Goal: Task Accomplishment & Management: Manage account settings

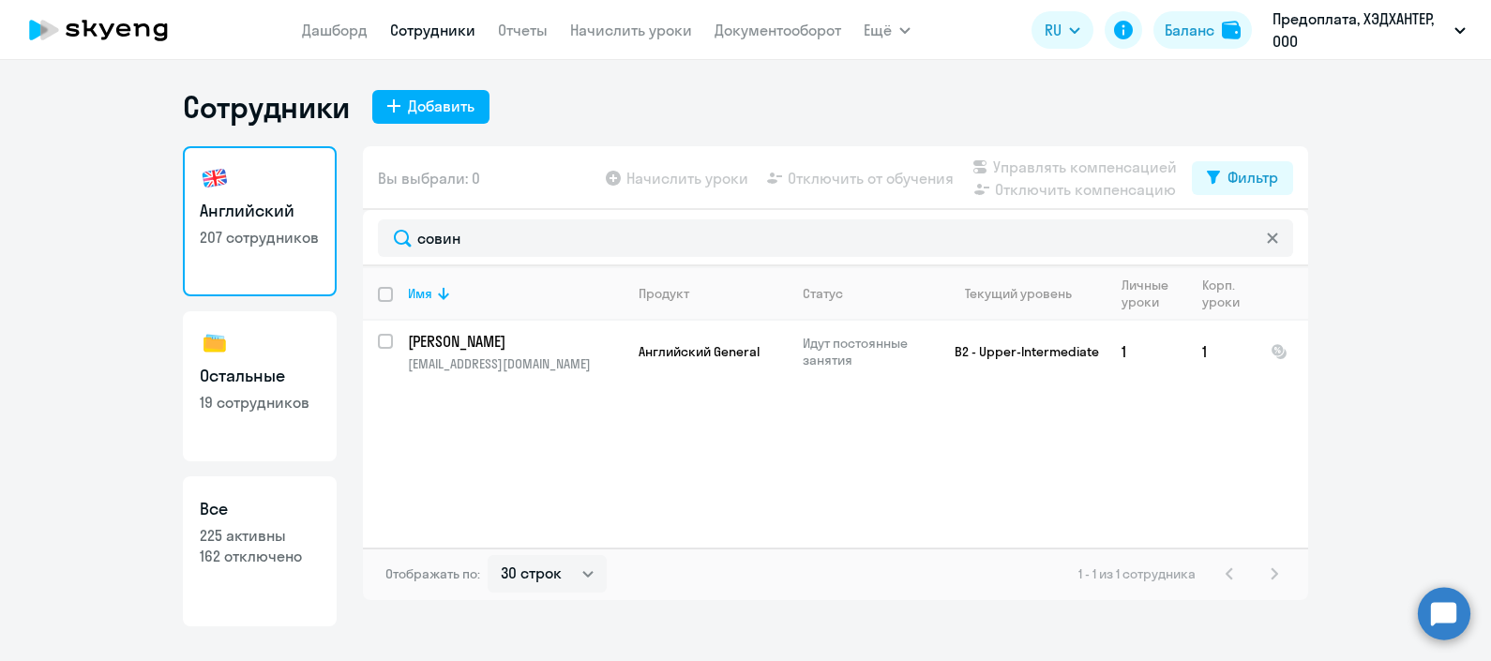
select select "30"
drag, startPoint x: 496, startPoint y: 234, endPoint x: 375, endPoint y: 234, distance: 121.0
click at [375, 234] on div "совин" at bounding box center [835, 238] width 945 height 56
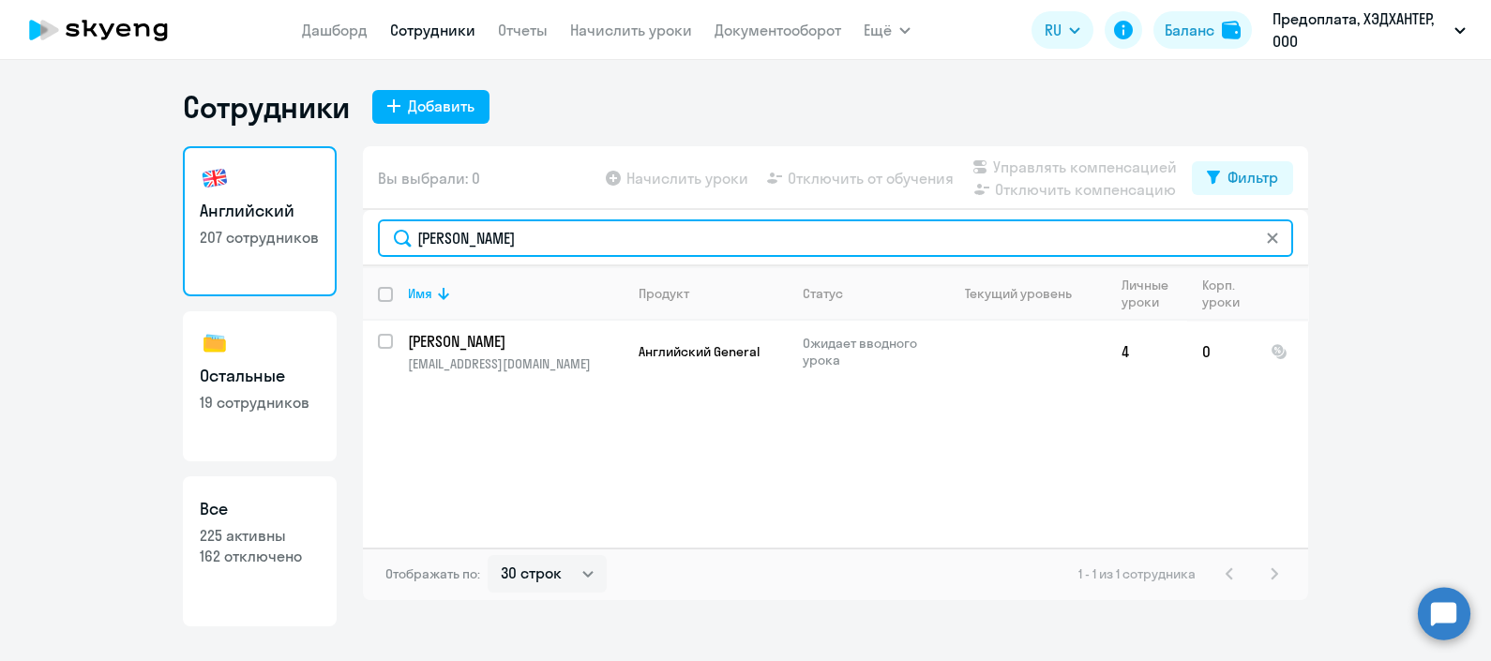
drag, startPoint x: 492, startPoint y: 244, endPoint x: 401, endPoint y: 244, distance: 91.0
click at [401, 244] on input "тихонова" at bounding box center [835, 238] width 915 height 38
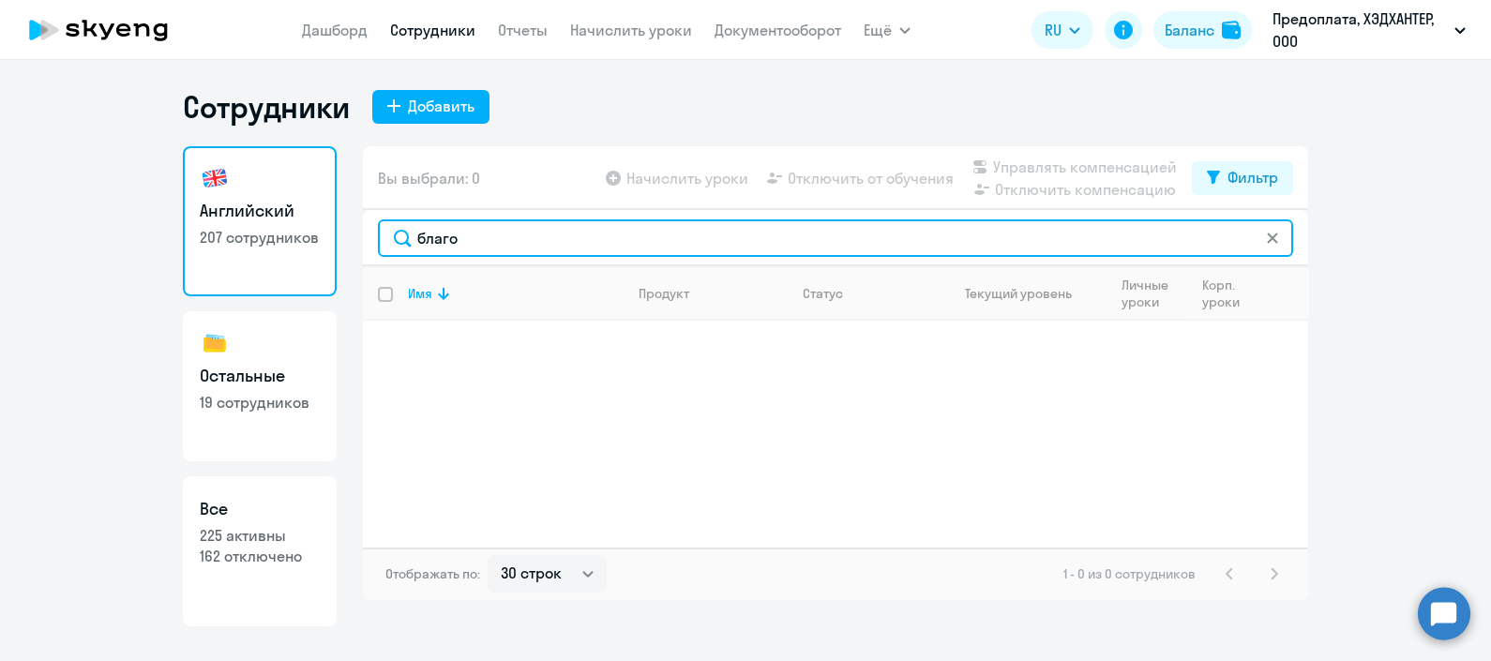
type input "благо"
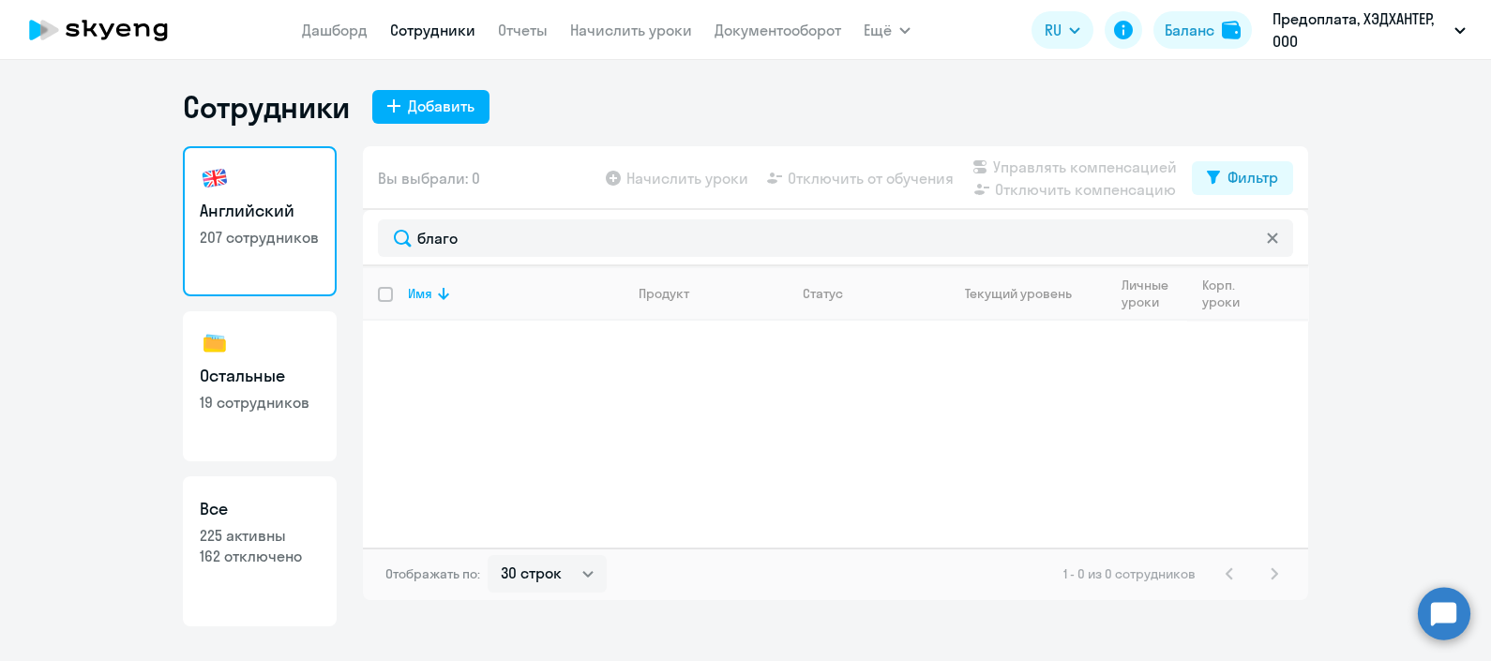
click at [253, 500] on h3 "Все" at bounding box center [260, 509] width 120 height 24
select select "30"
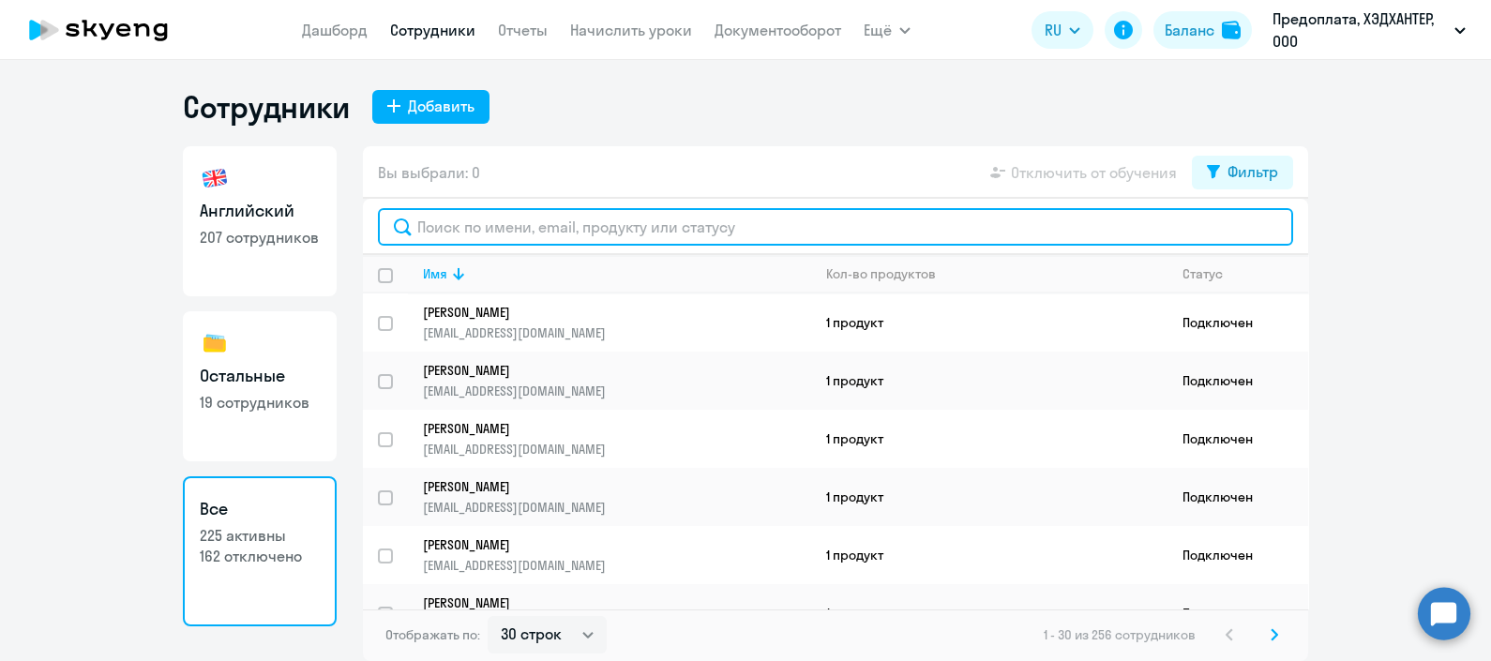
click at [516, 226] on input "text" at bounding box center [835, 227] width 915 height 38
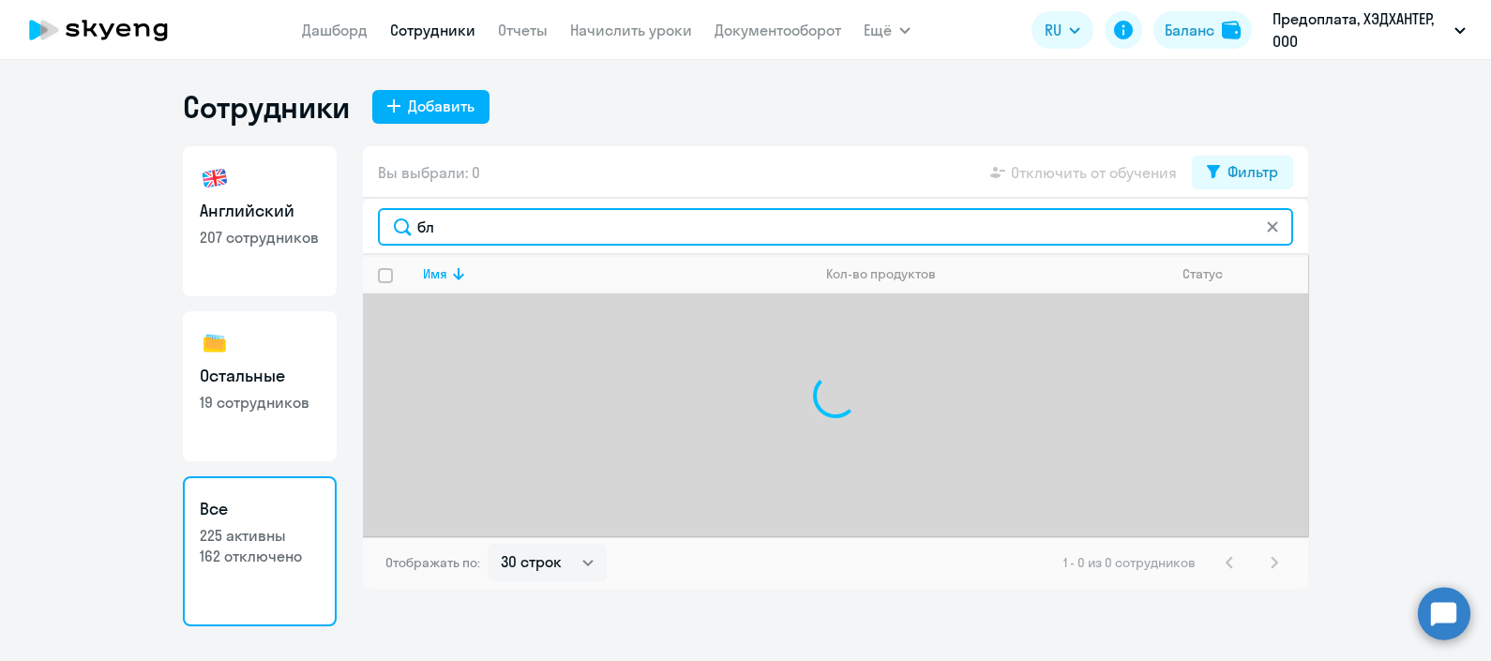
type input "б"
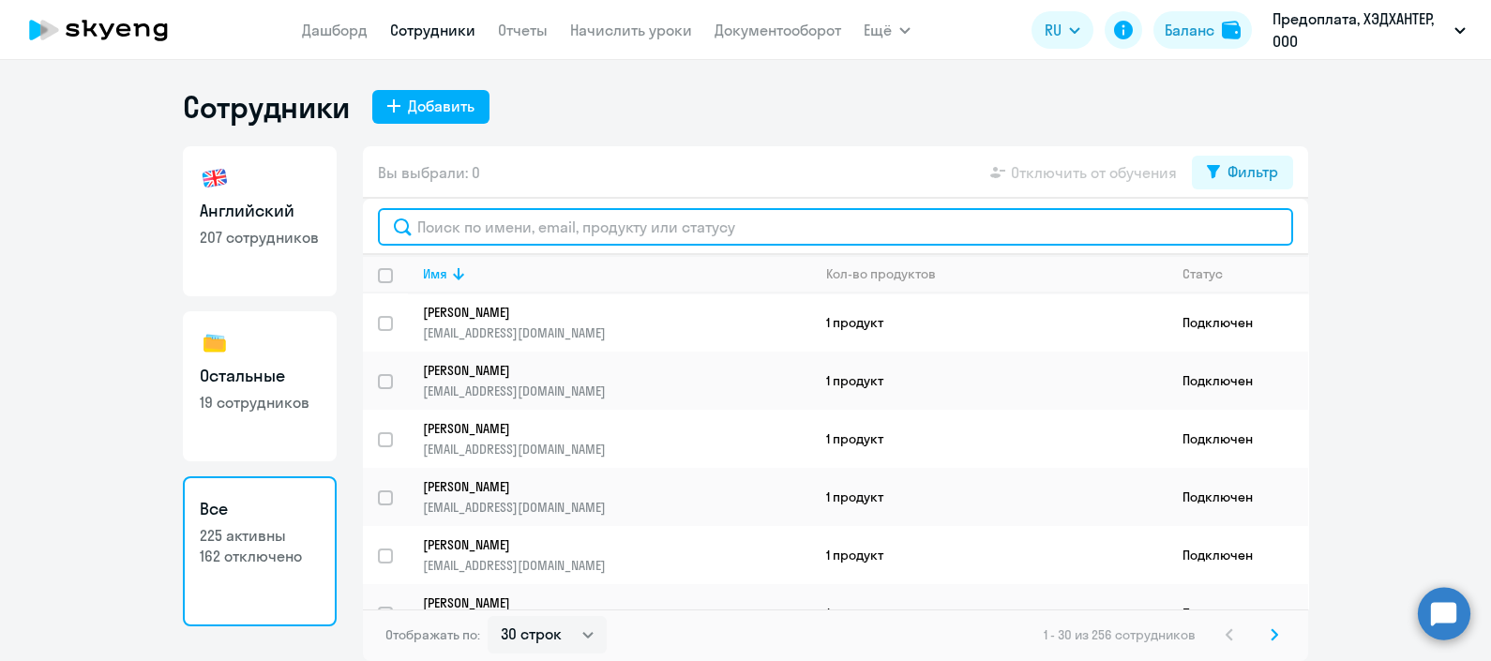
click at [485, 227] on input "text" at bounding box center [835, 227] width 915 height 38
paste input "a.blagova@hh.ru"
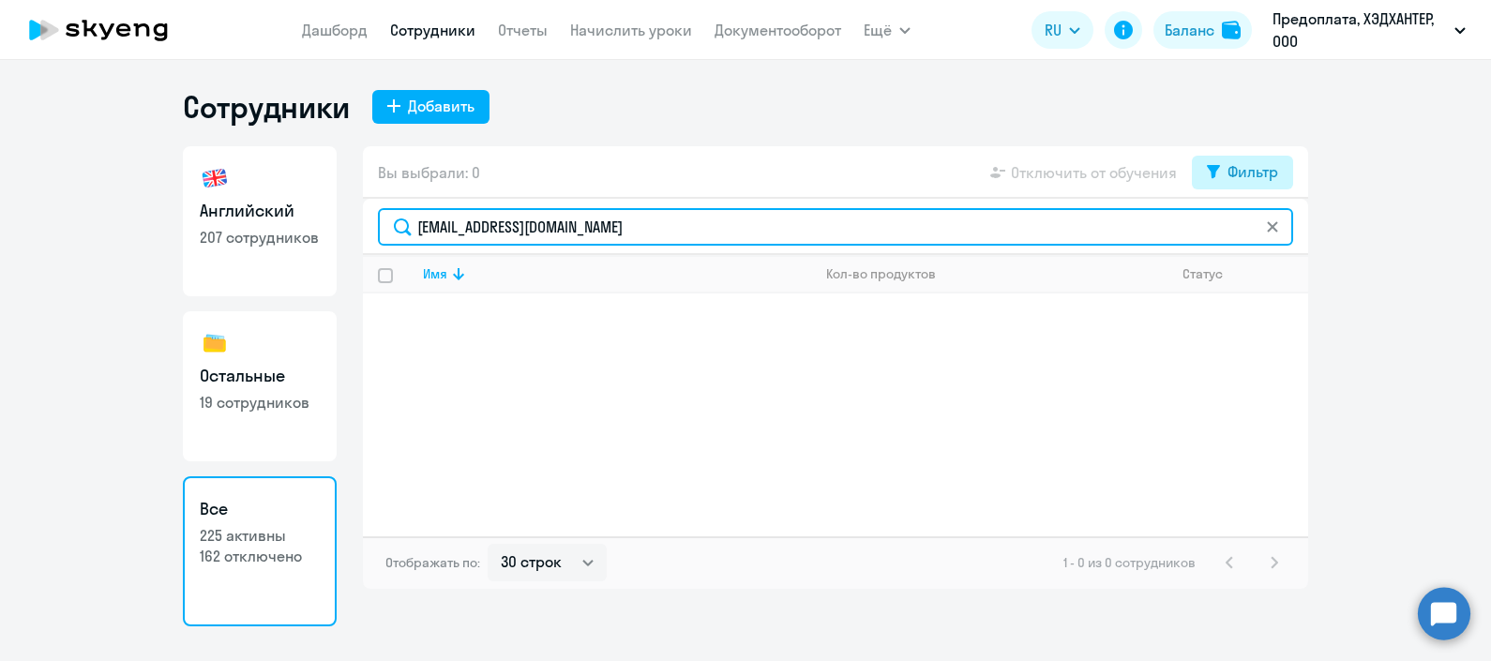
type input "a.blagova@hh.ru"
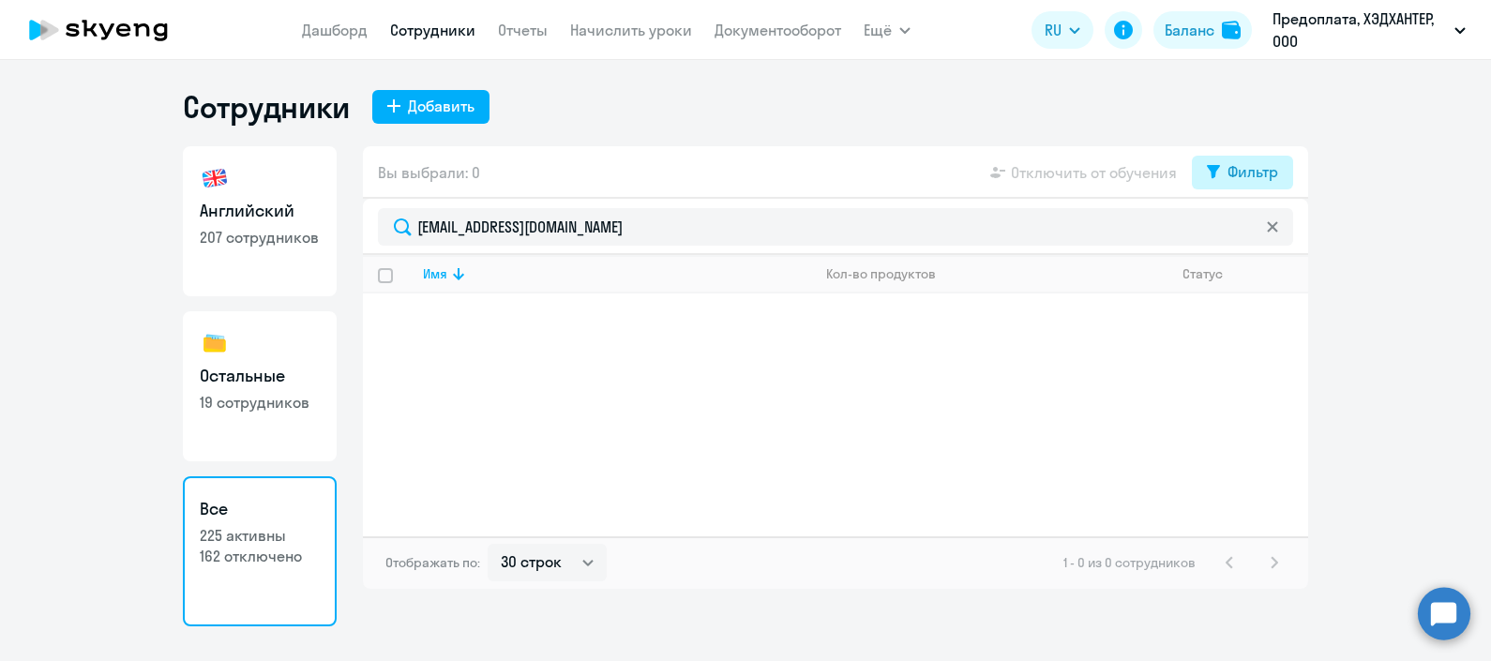
click at [1205, 171] on button "Фильтр" at bounding box center [1242, 173] width 101 height 34
click at [1267, 228] on span at bounding box center [1263, 233] width 32 height 19
click at [1247, 232] on input "checkbox" at bounding box center [1246, 232] width 1 height 1
checkbox input "true"
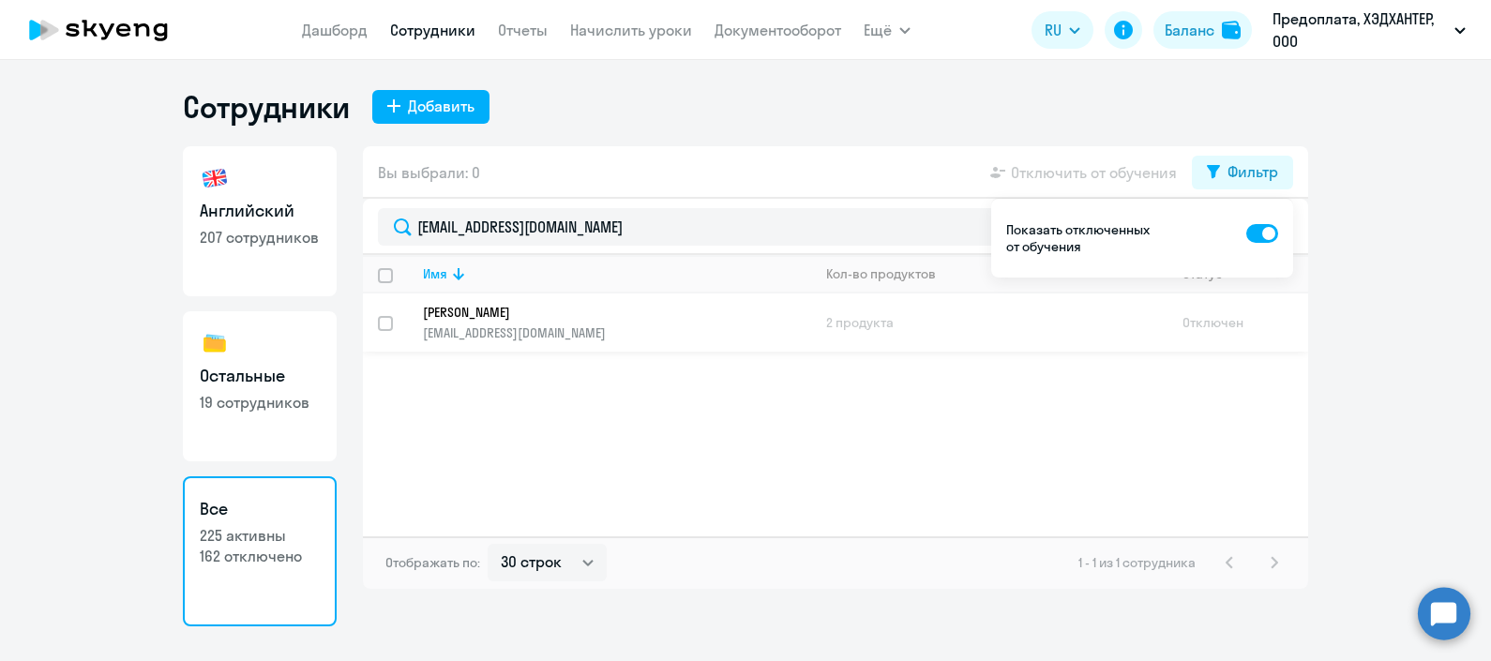
click at [537, 325] on p "a.blagova@hh.ru" at bounding box center [616, 333] width 387 height 17
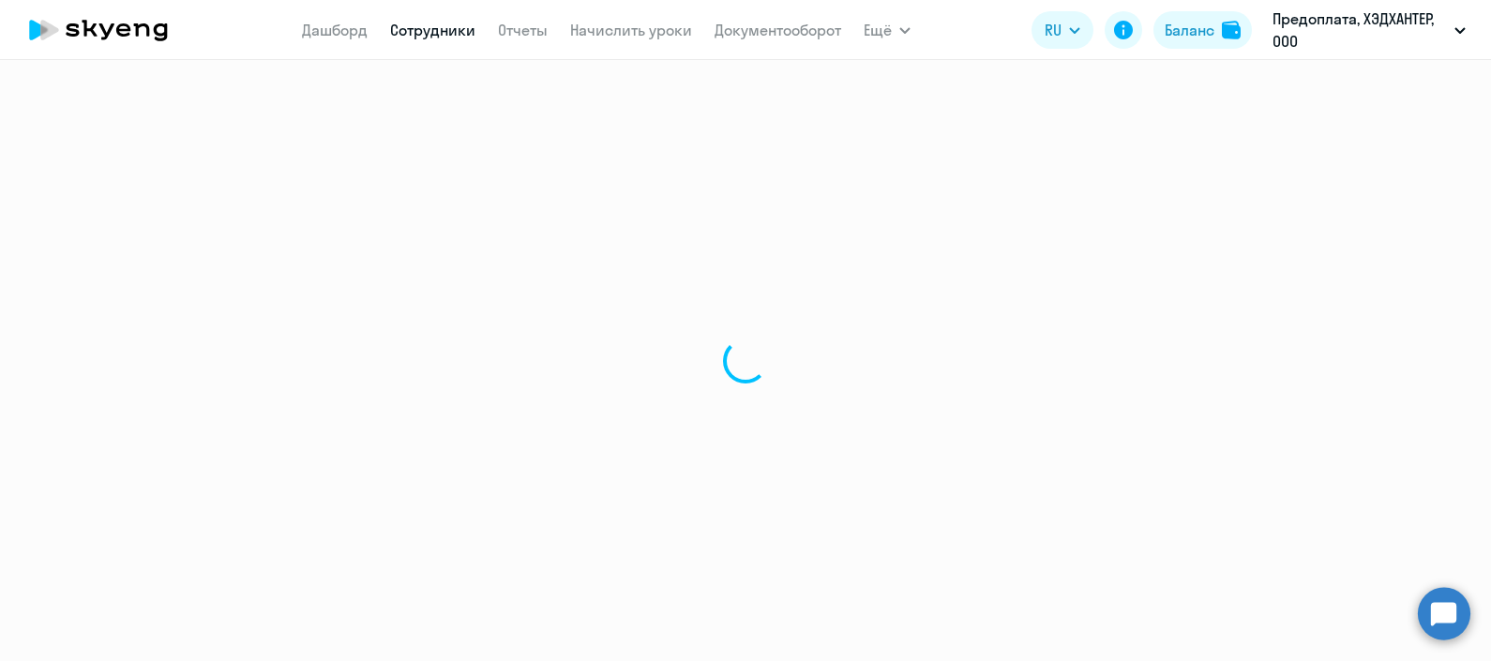
select select "english"
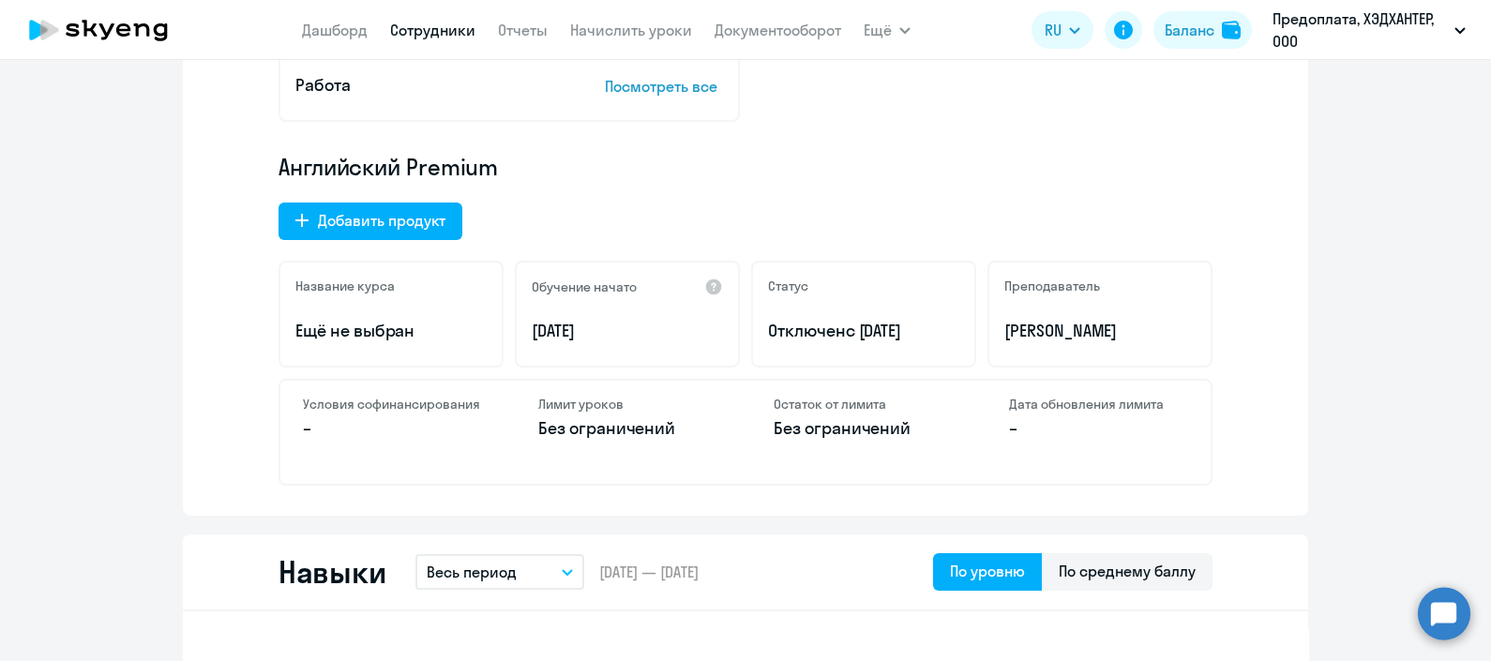
scroll to position [511, 0]
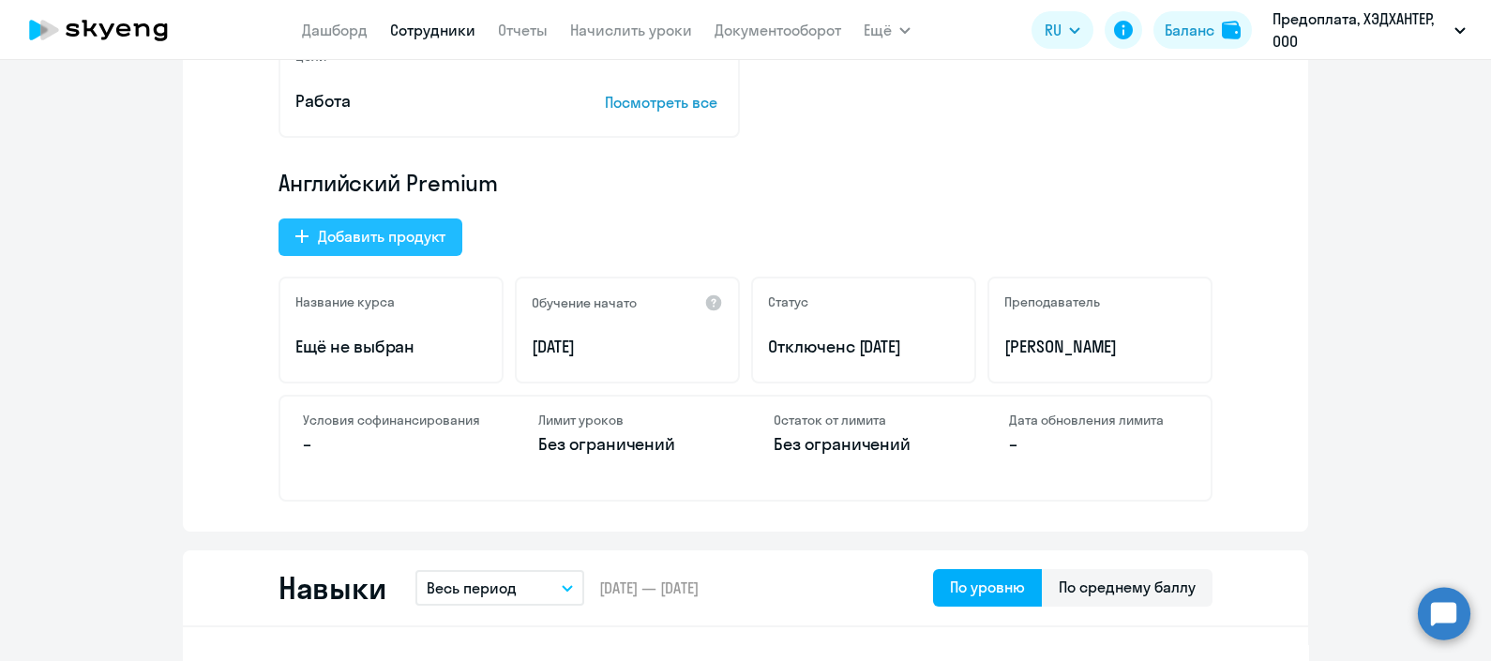
click at [403, 244] on div "Добавить продукт" at bounding box center [382, 236] width 128 height 23
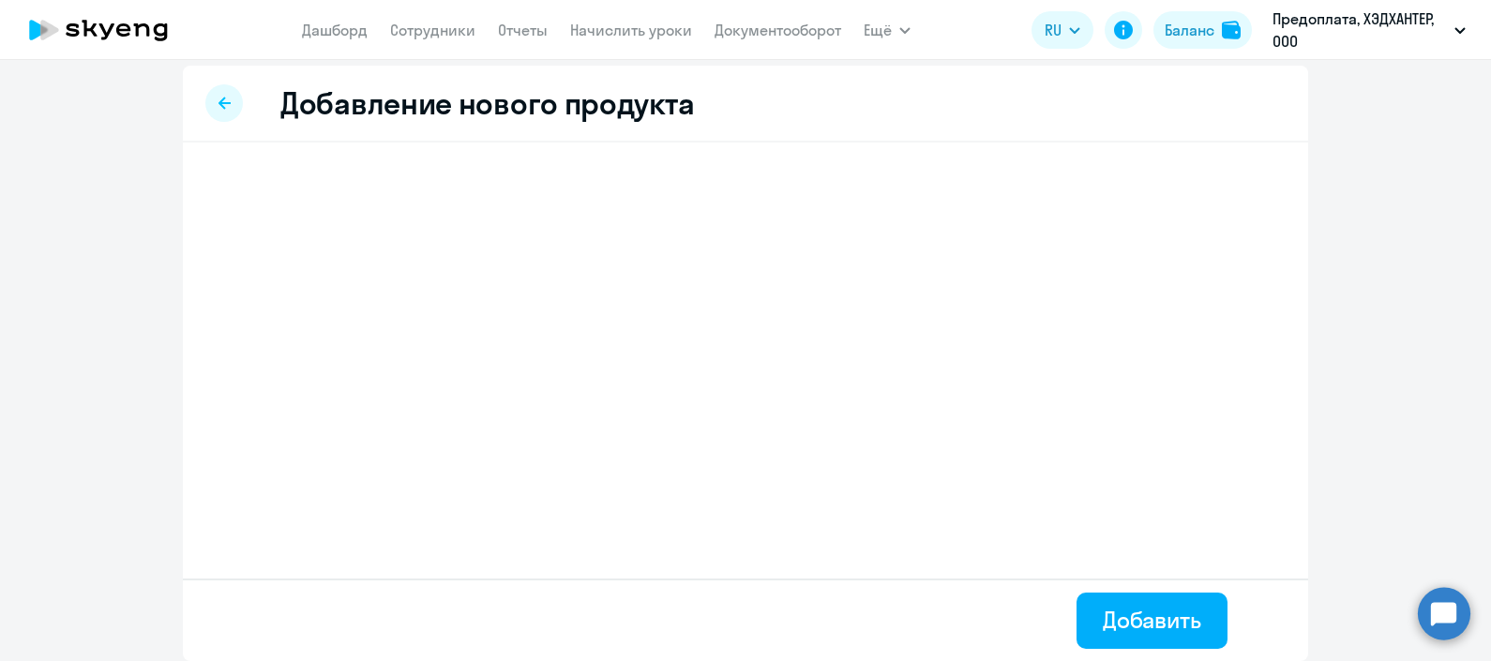
scroll to position [8, 0]
click at [1129, 639] on button "Добавить" at bounding box center [1152, 622] width 151 height 56
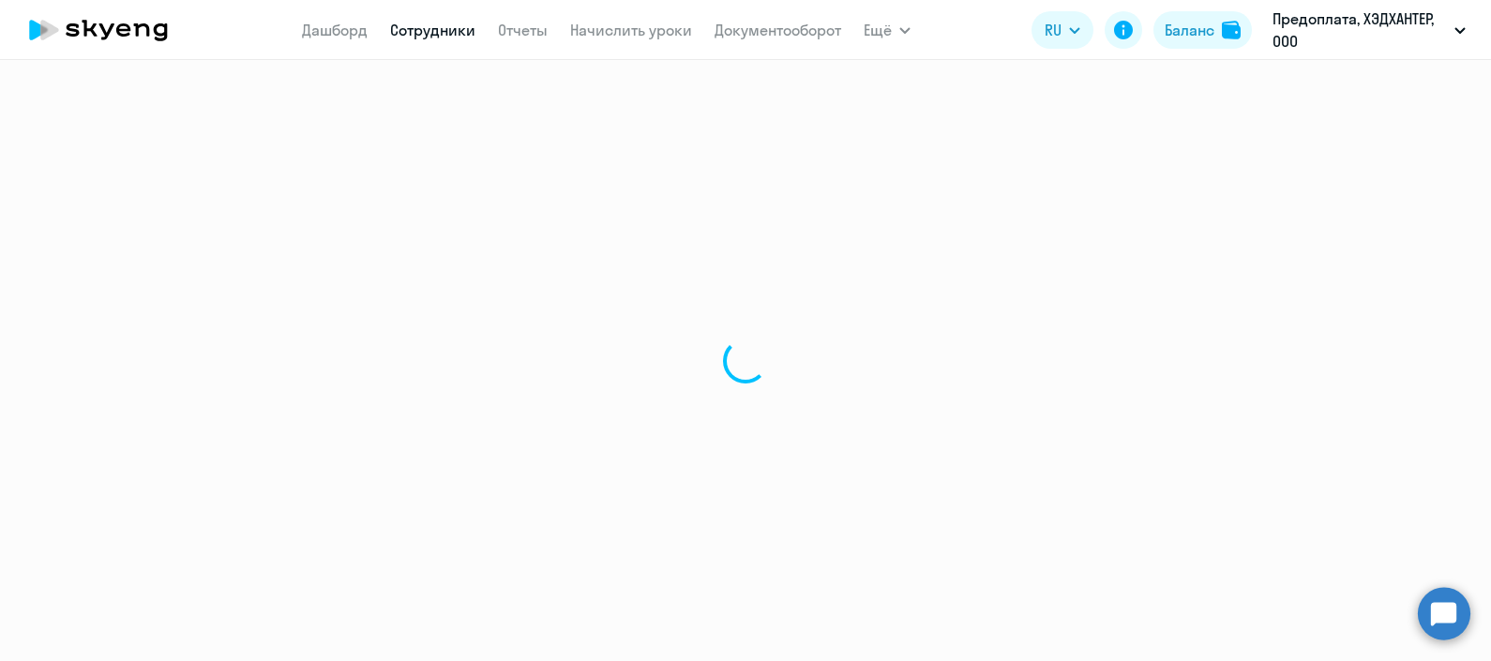
select select "english"
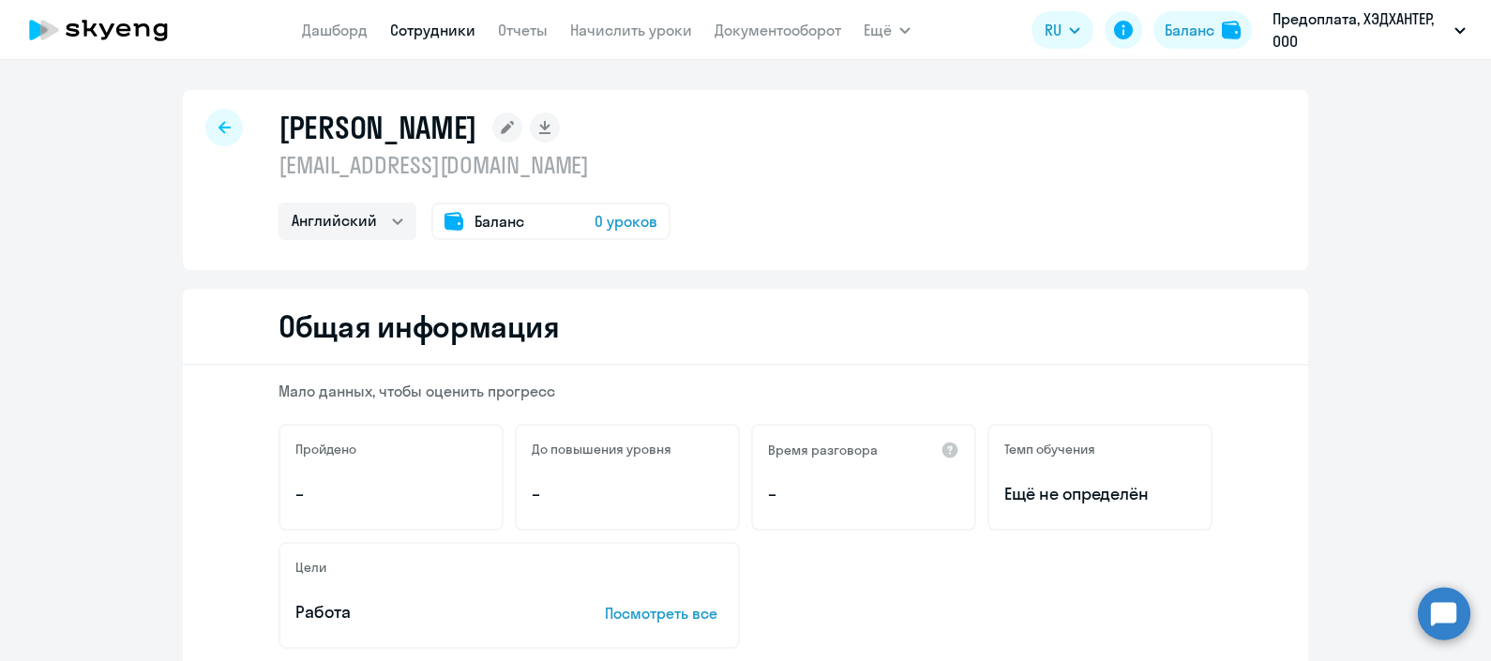
click at [441, 32] on link "Сотрудники" at bounding box center [432, 30] width 85 height 19
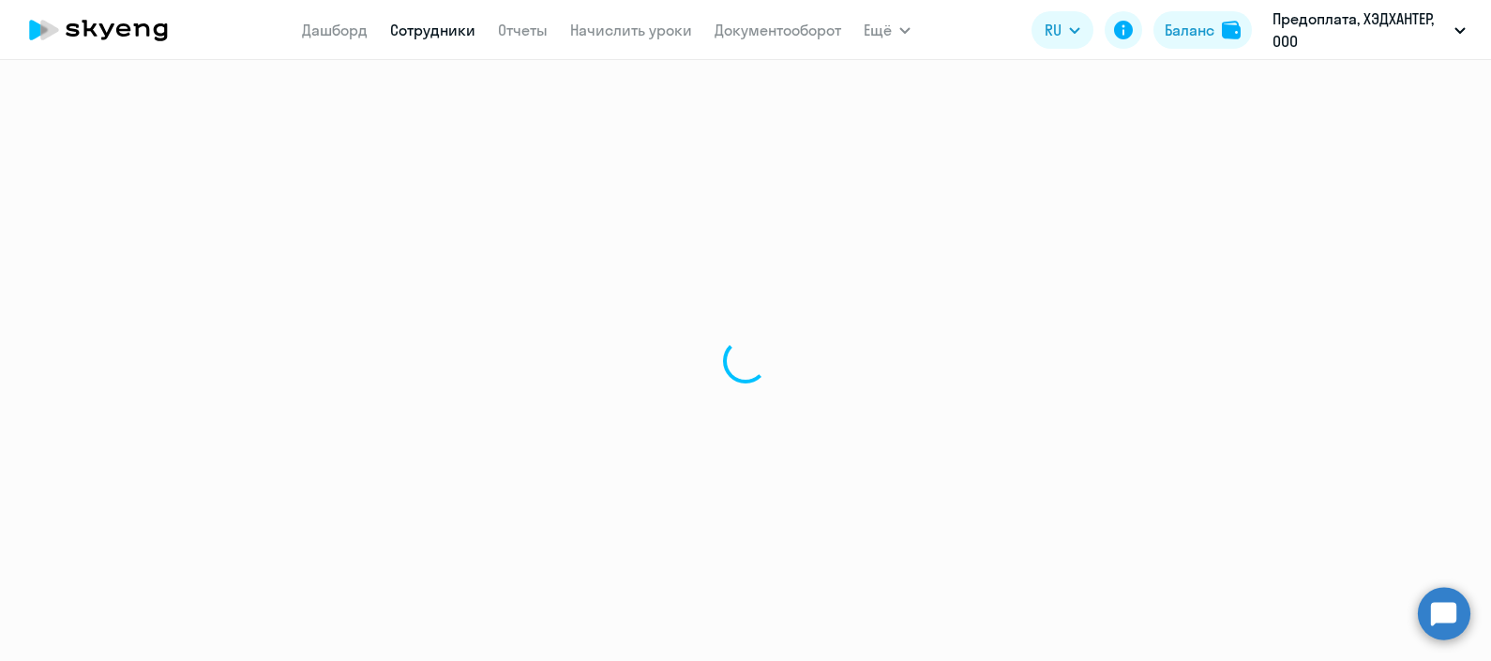
select select "30"
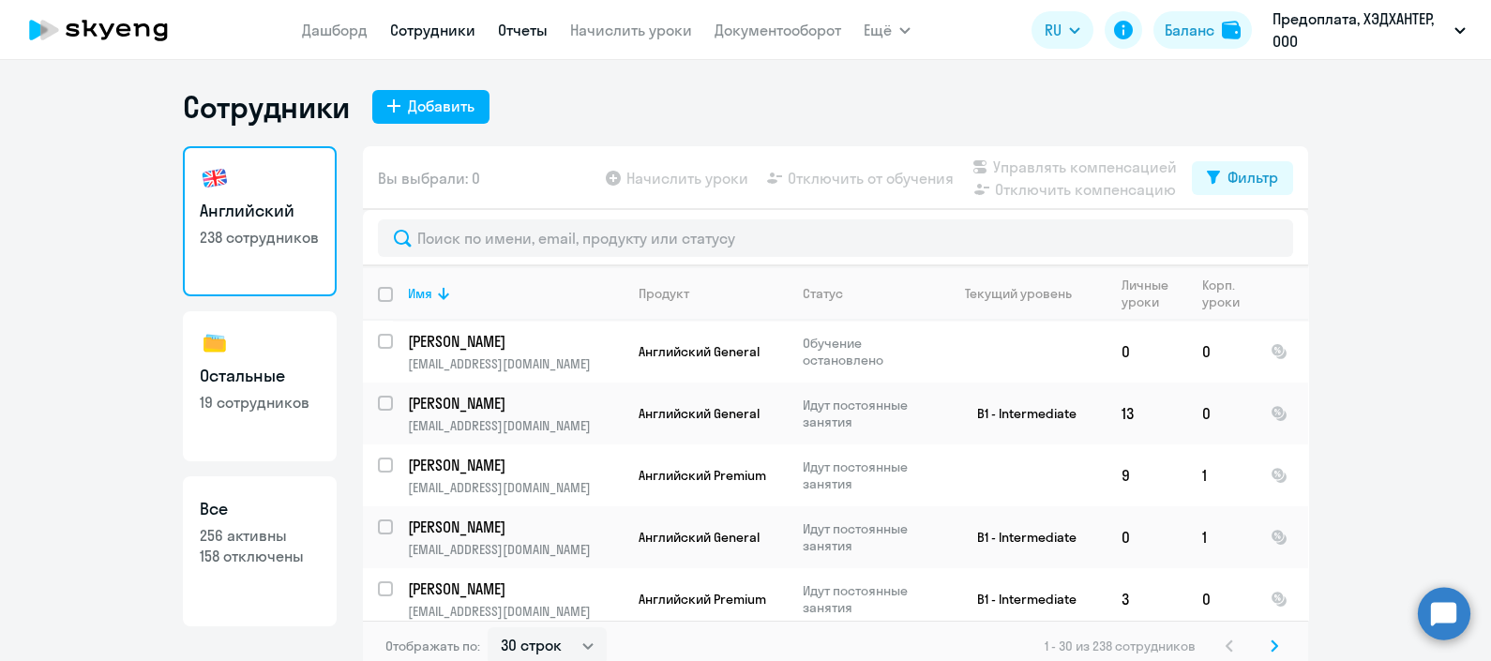
click at [516, 38] on link "Отчеты" at bounding box center [523, 30] width 50 height 19
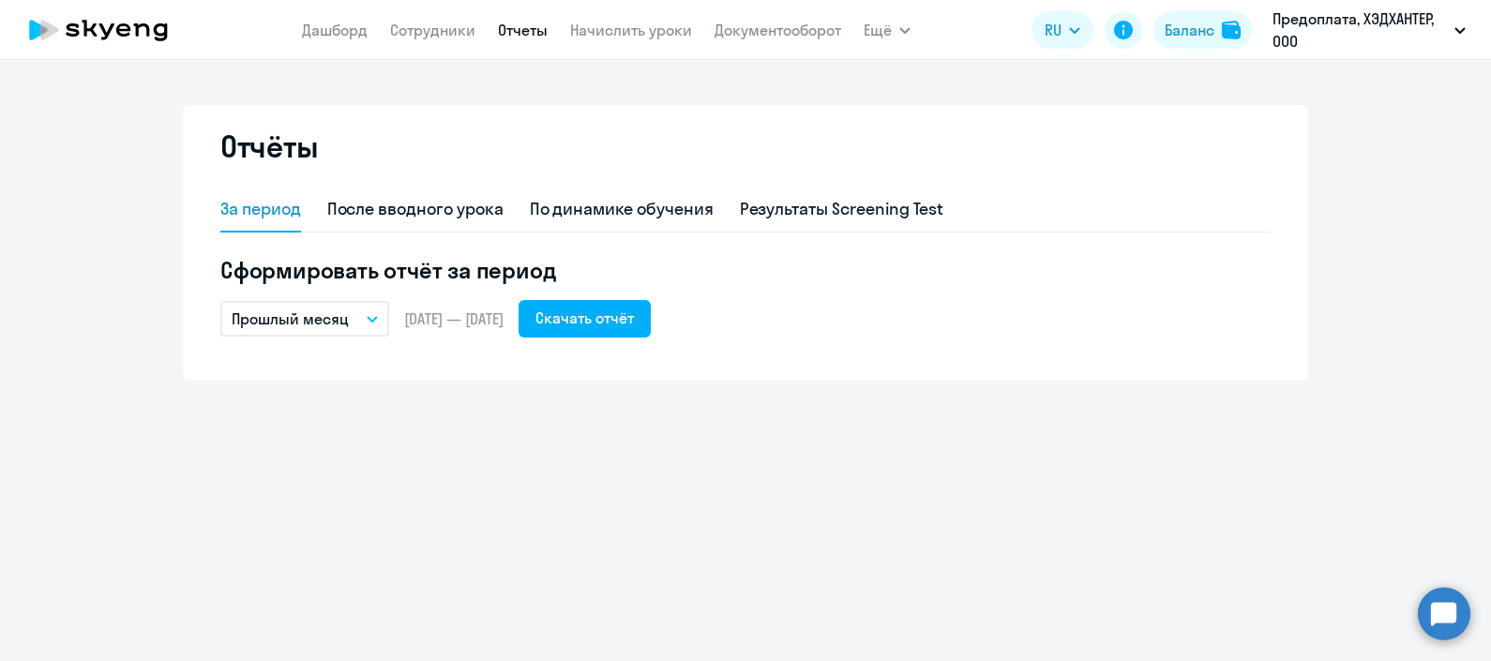
click at [421, 16] on nav "Дашборд Сотрудники Отчеты Начислить уроки Документооборот" at bounding box center [571, 30] width 539 height 38
click at [422, 23] on link "Сотрудники" at bounding box center [432, 30] width 85 height 19
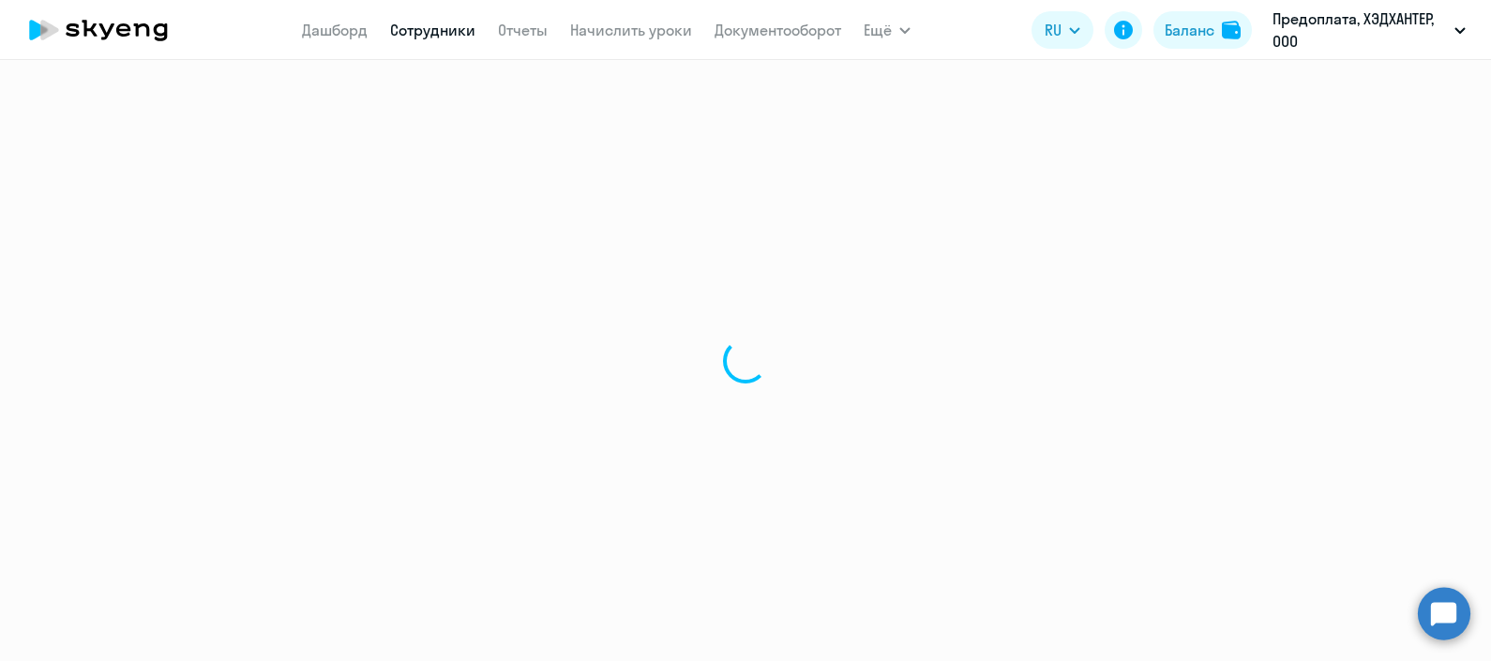
select select "30"
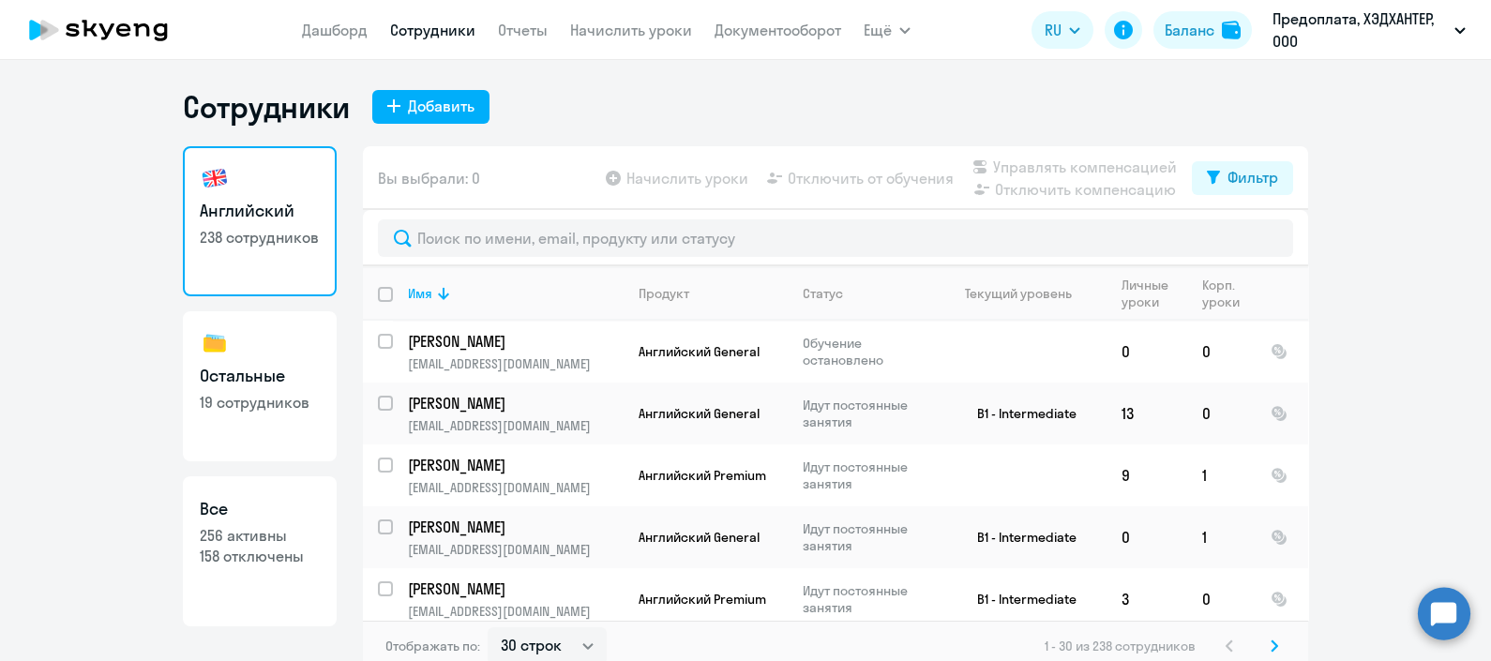
click at [378, 291] on input "deselect all" at bounding box center [397, 306] width 38 height 38
checkbox input "true"
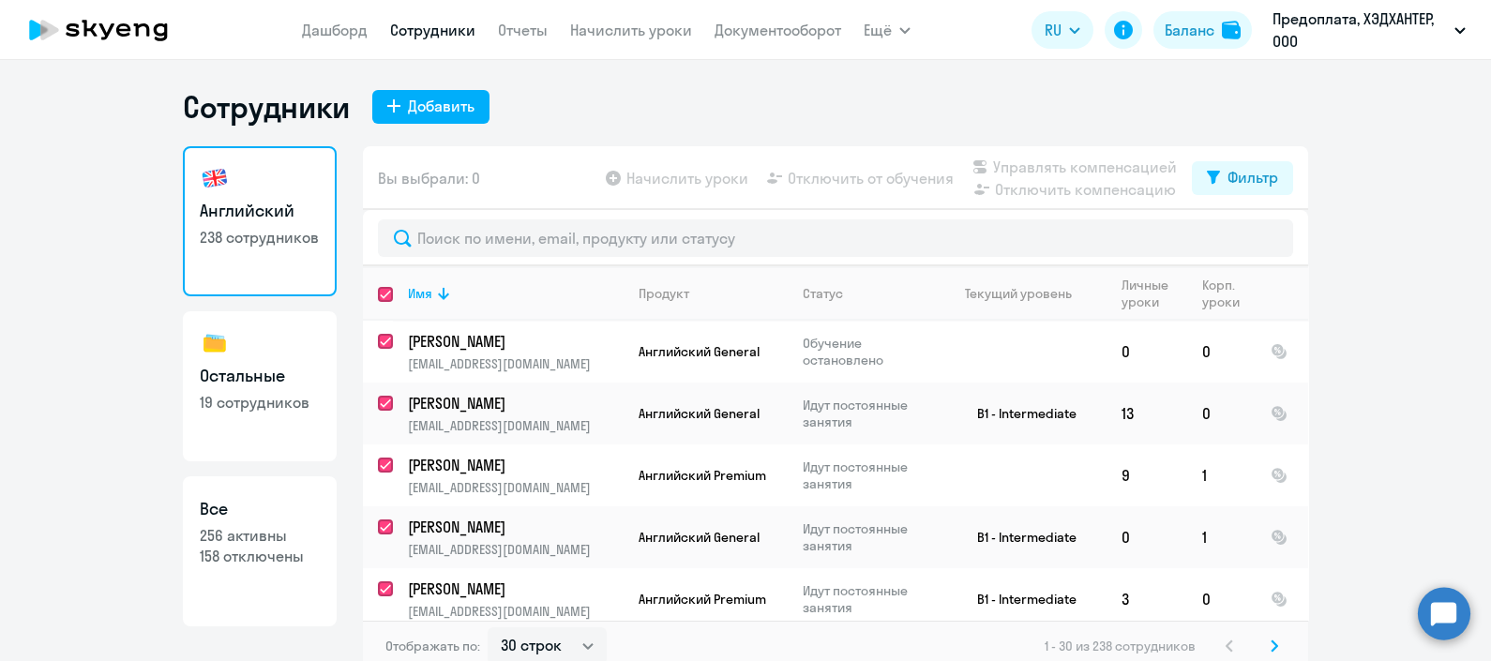
checkbox input "true"
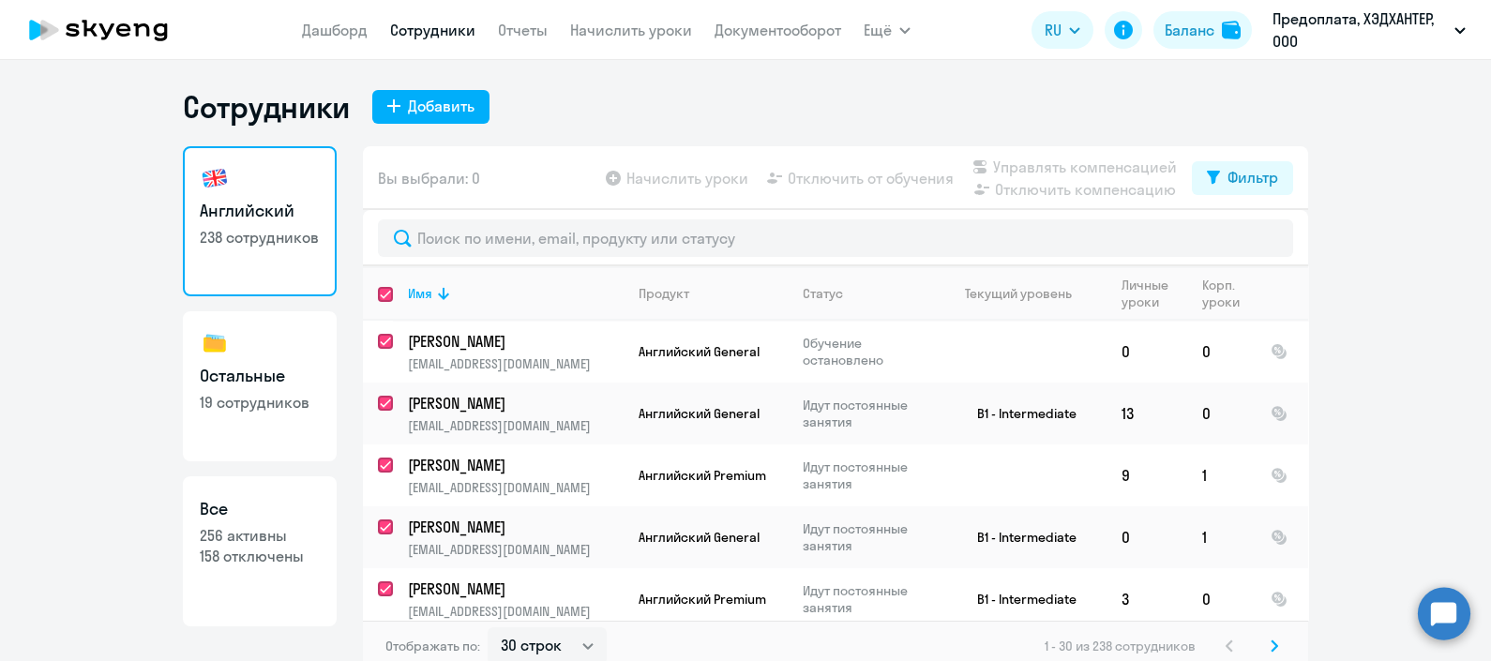
checkbox input "true"
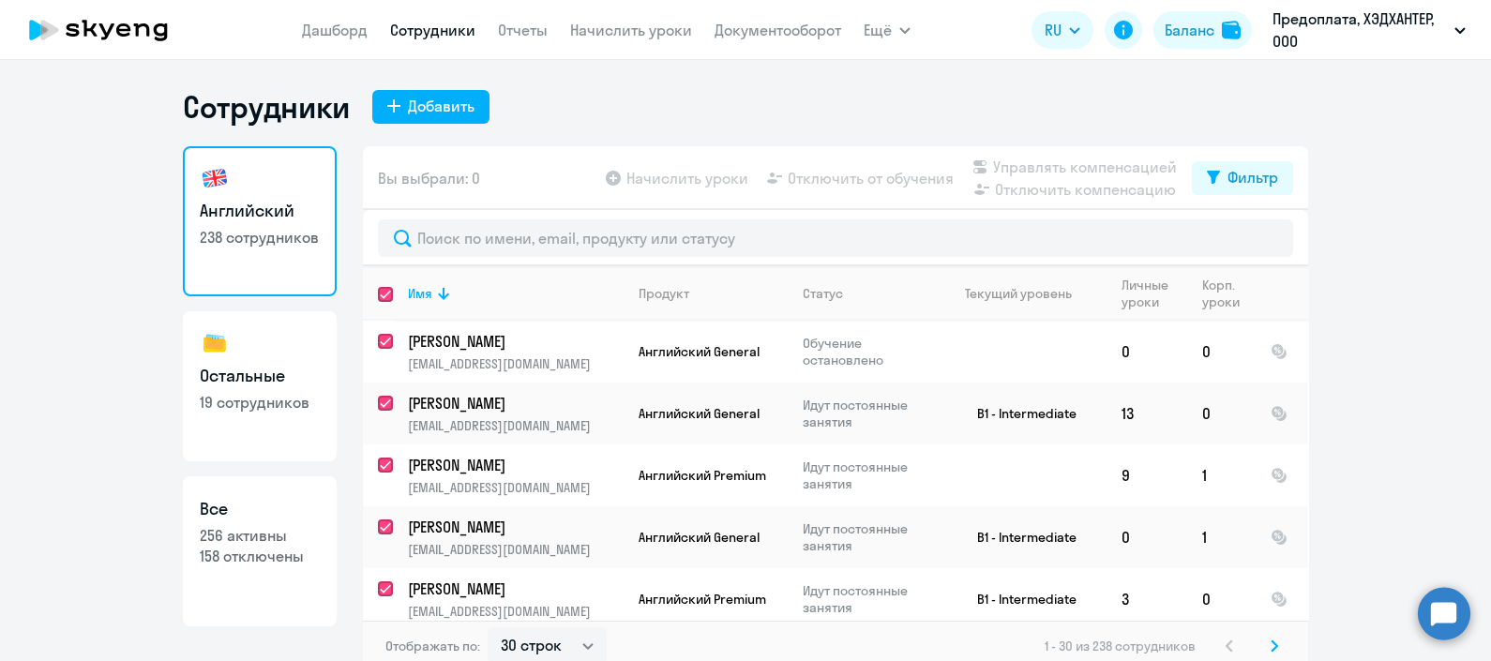
checkbox input "true"
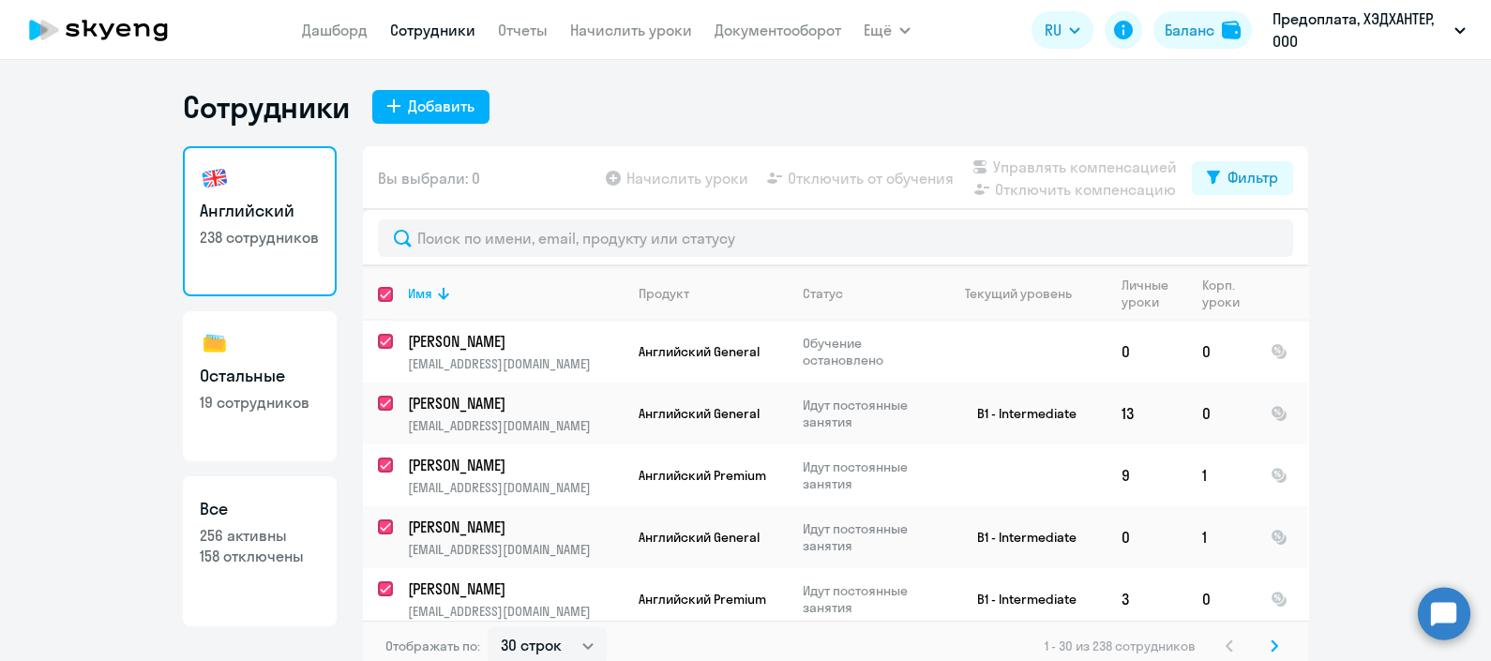
checkbox input "true"
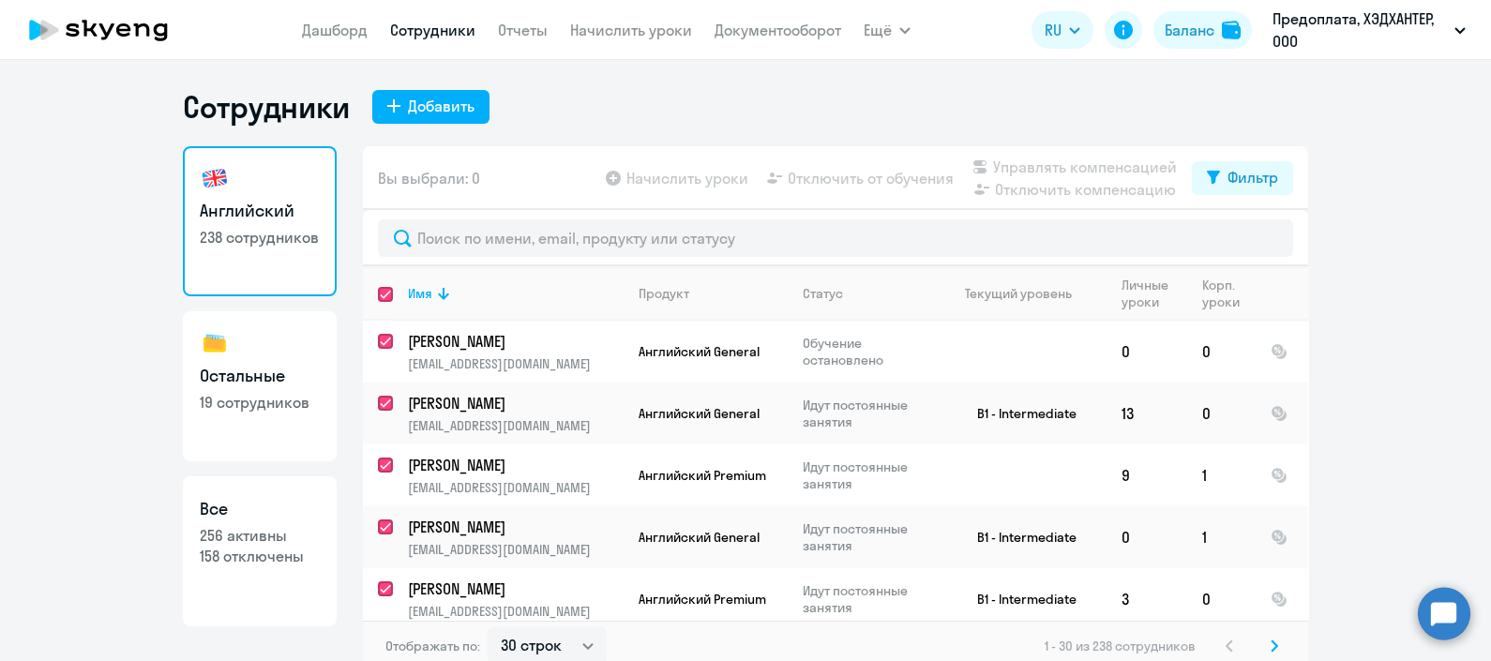
checkbox input "true"
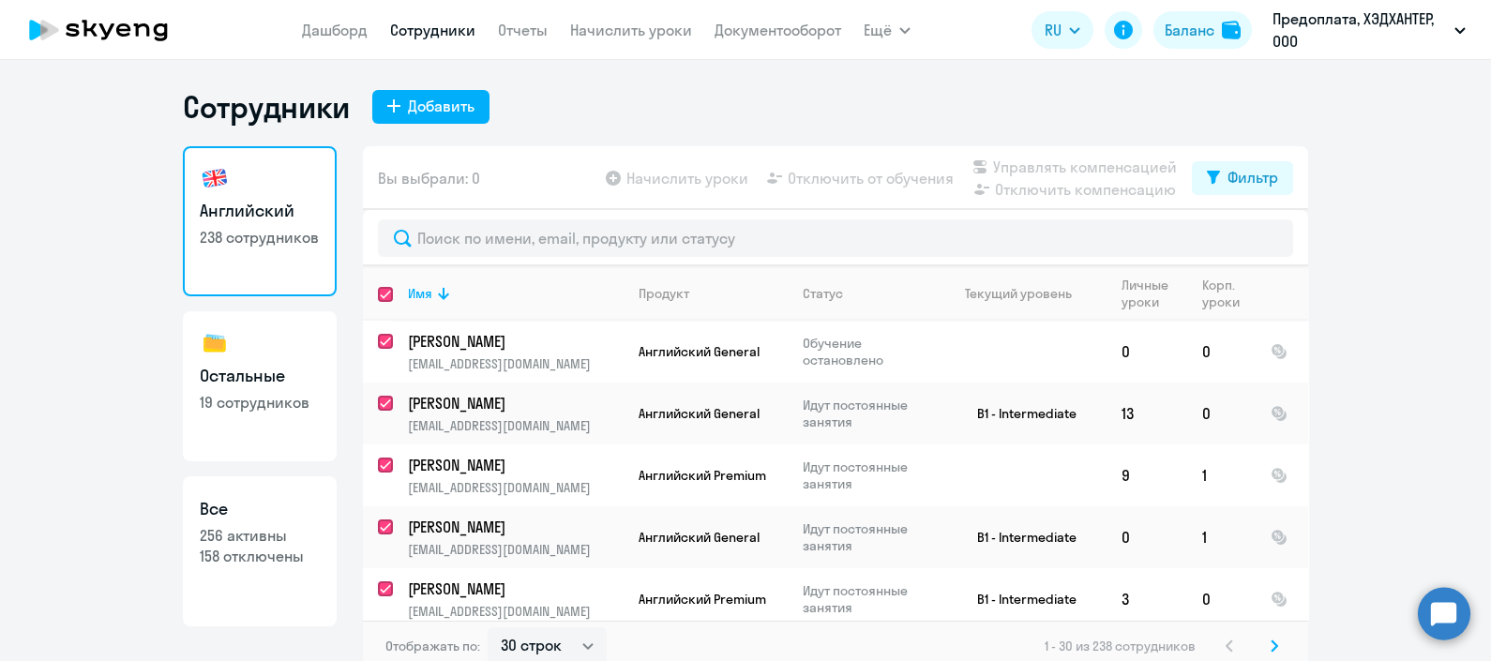
checkbox input "true"
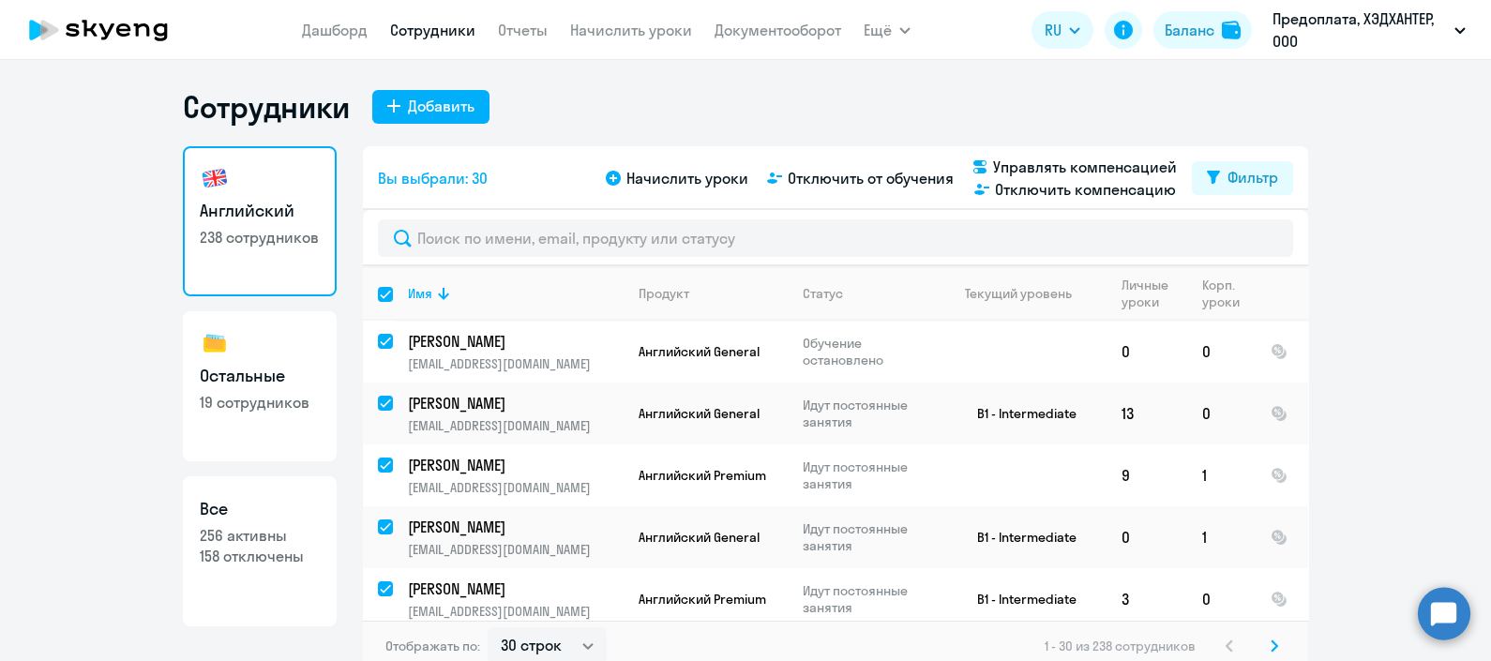
click at [378, 291] on input "select all" at bounding box center [397, 306] width 38 height 38
checkbox input "false"
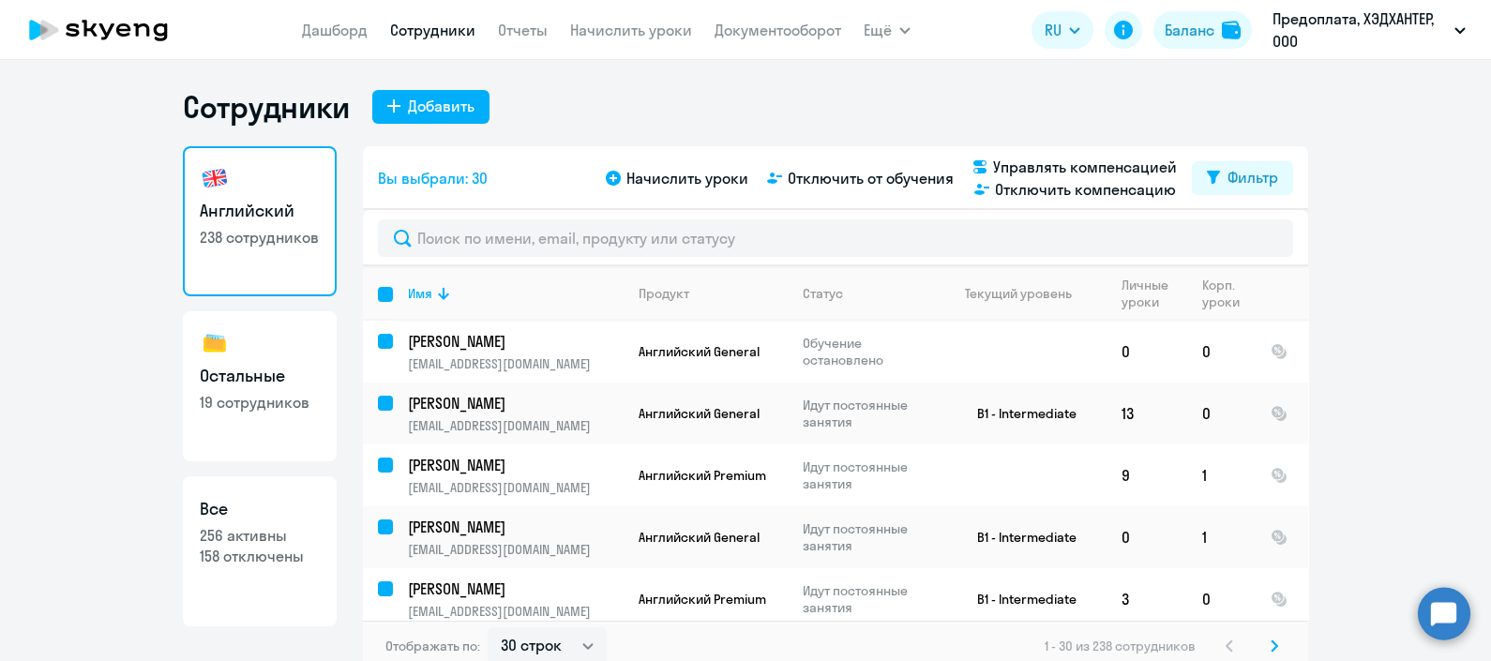
checkbox input "false"
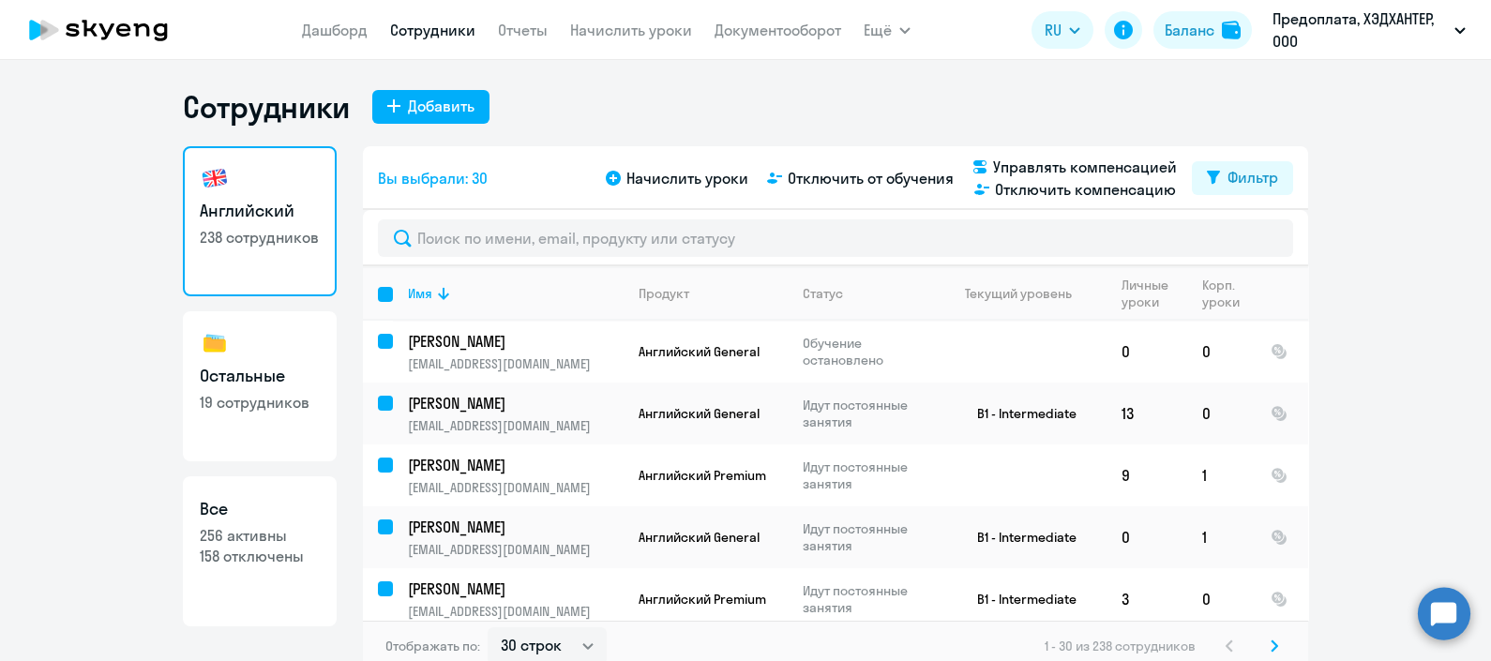
checkbox input "false"
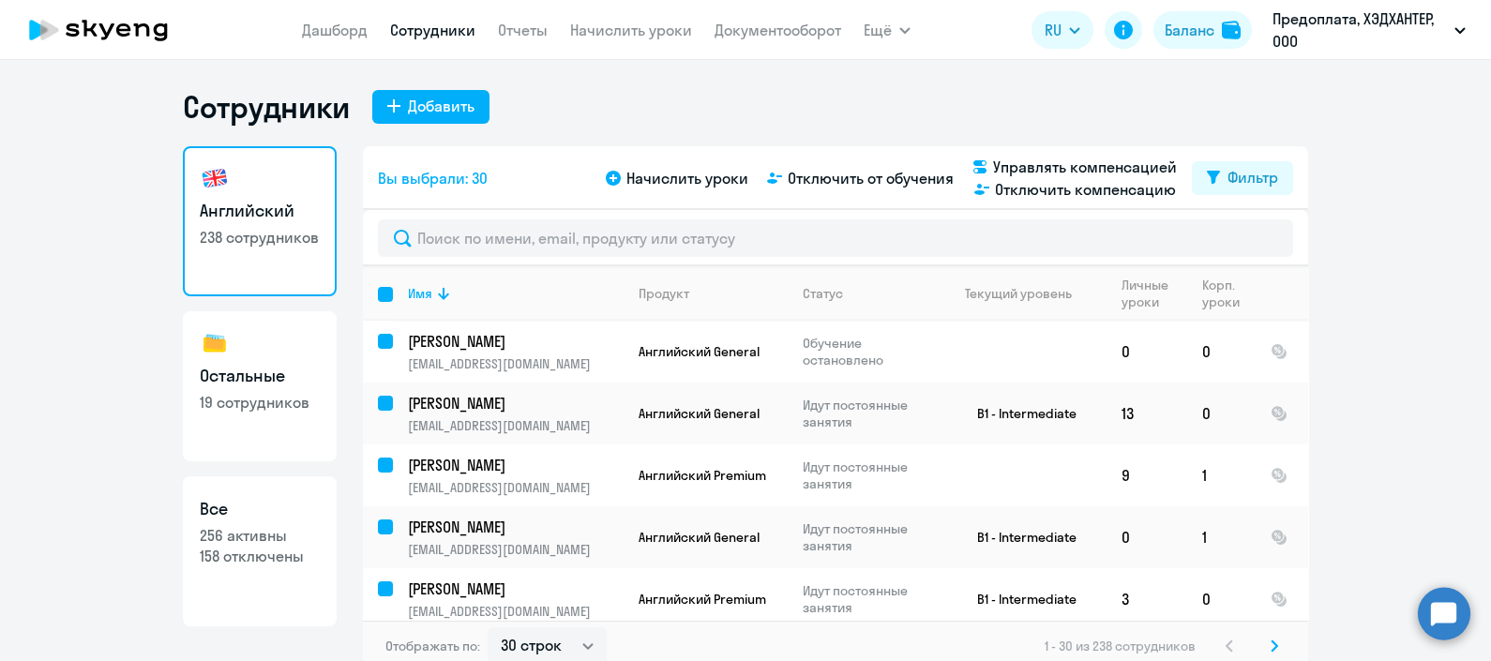
checkbox input "false"
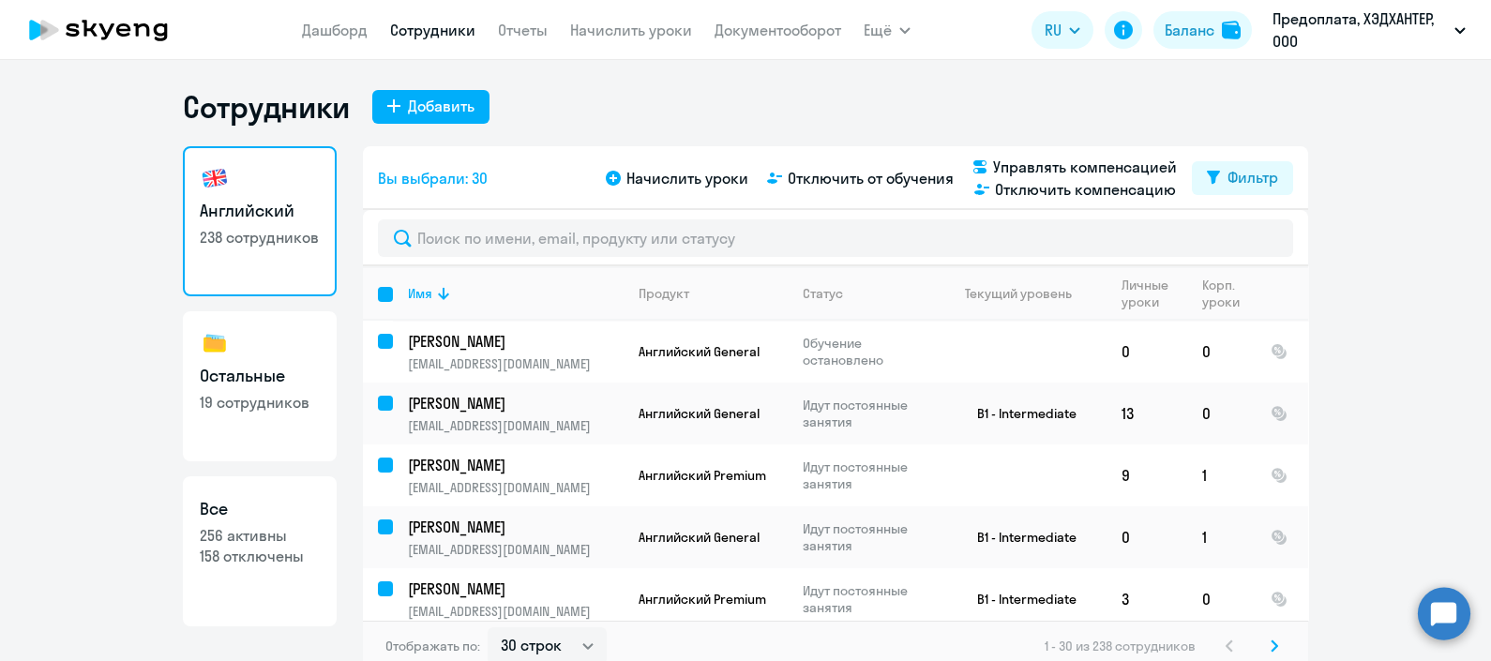
checkbox input "false"
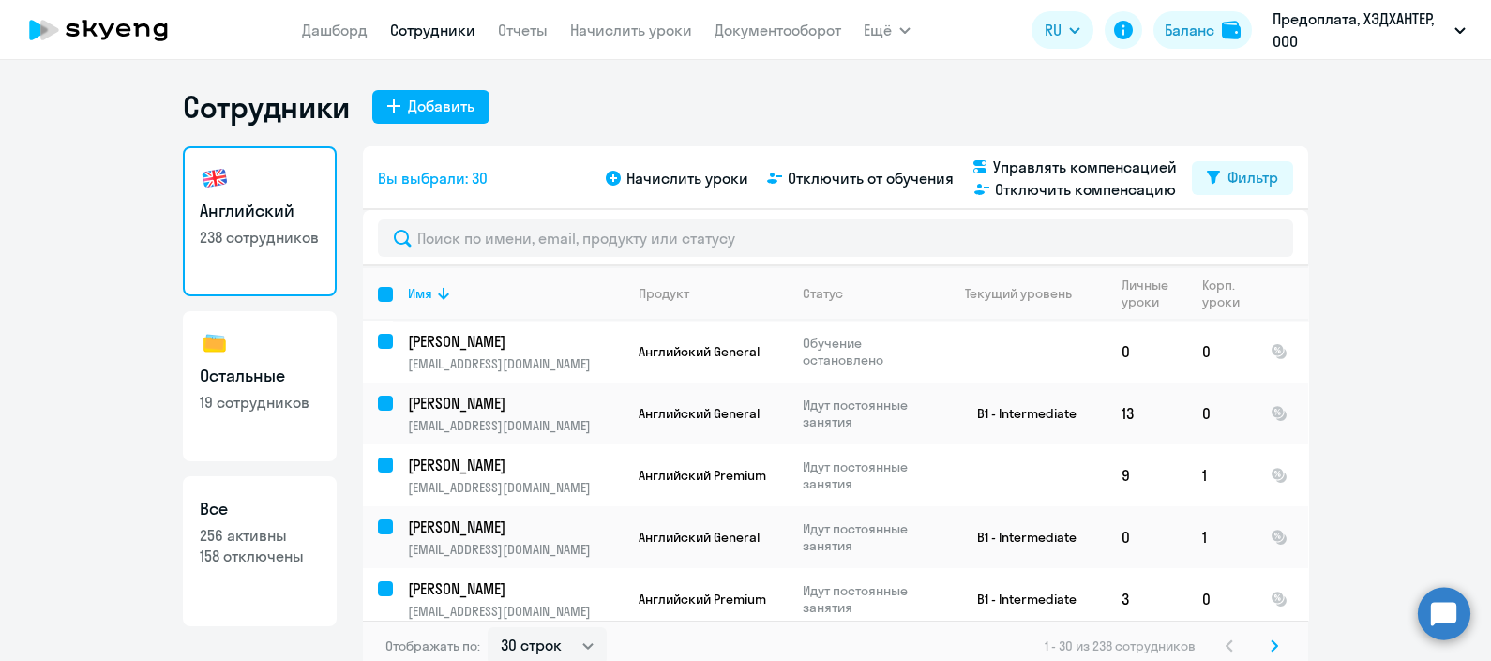
checkbox input "false"
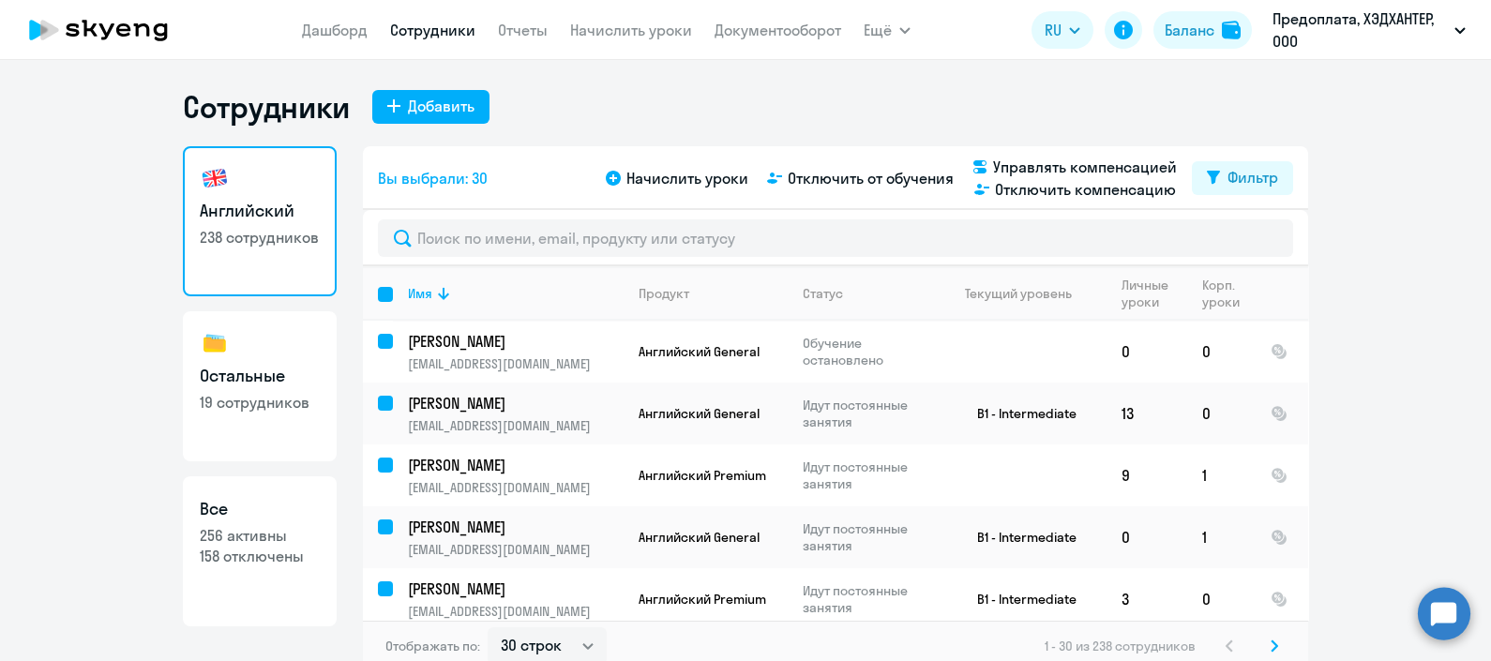
checkbox input "false"
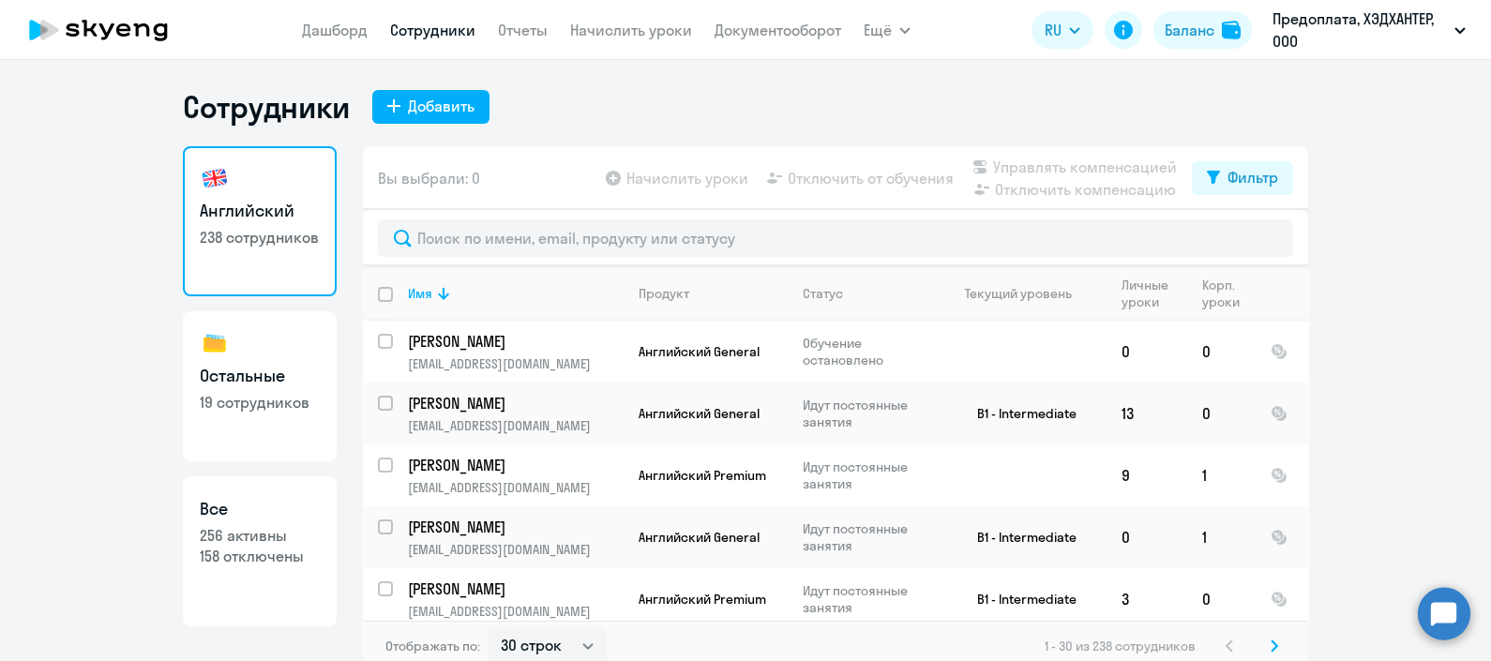
click at [258, 530] on p "256 активны" at bounding box center [260, 535] width 120 height 21
select select "30"
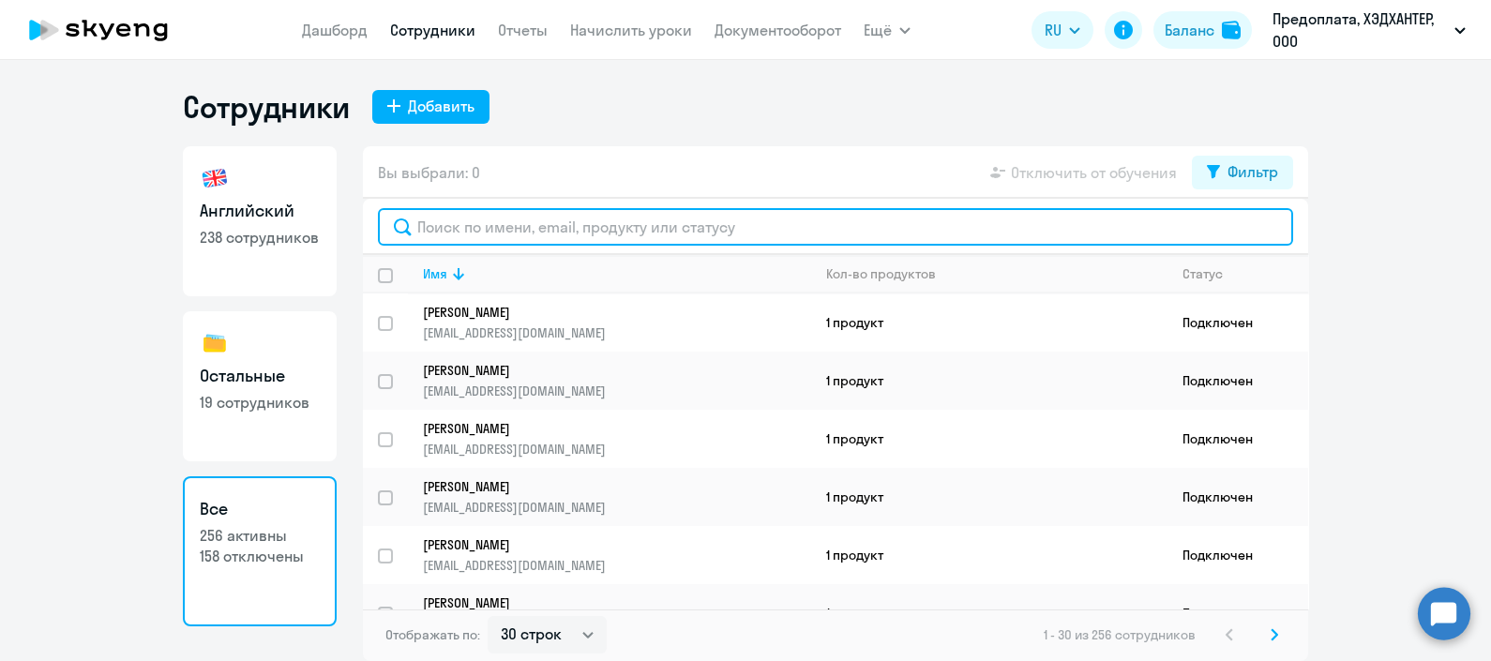
click at [577, 220] on input "text" at bounding box center [835, 227] width 915 height 38
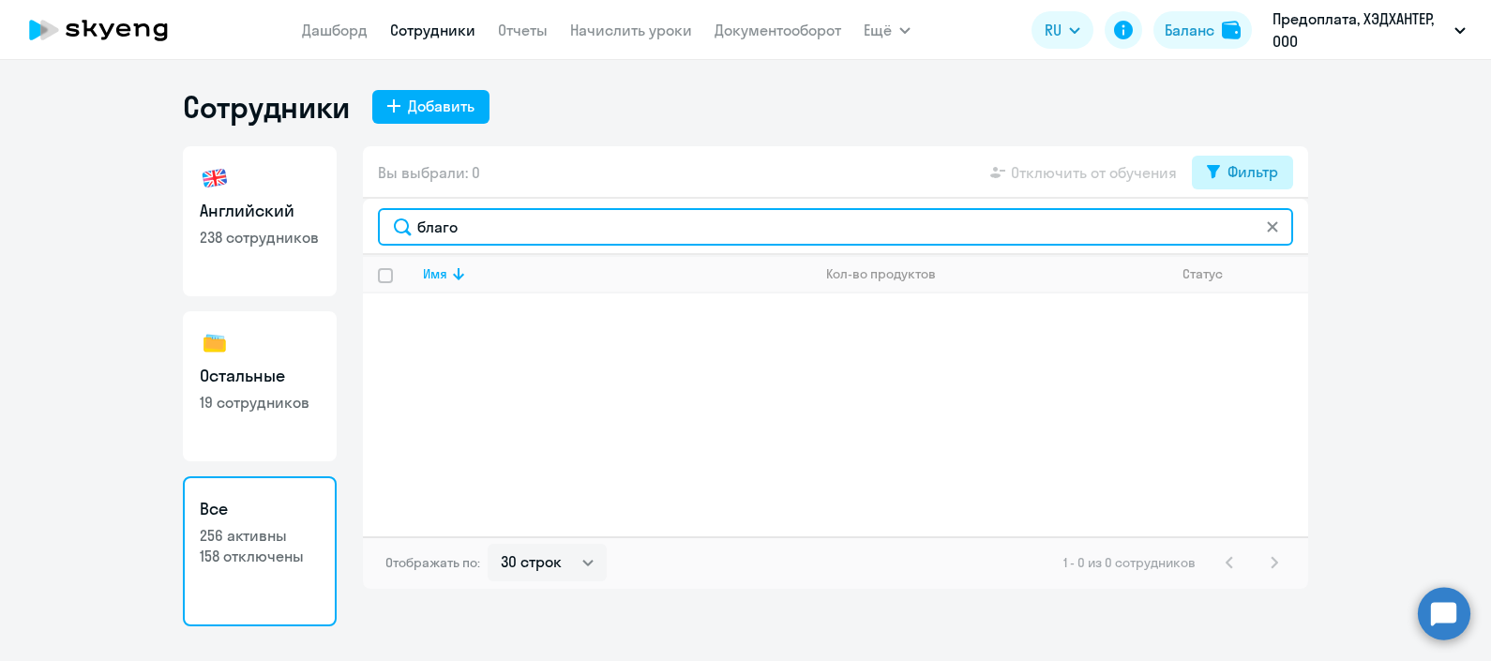
type input "благо"
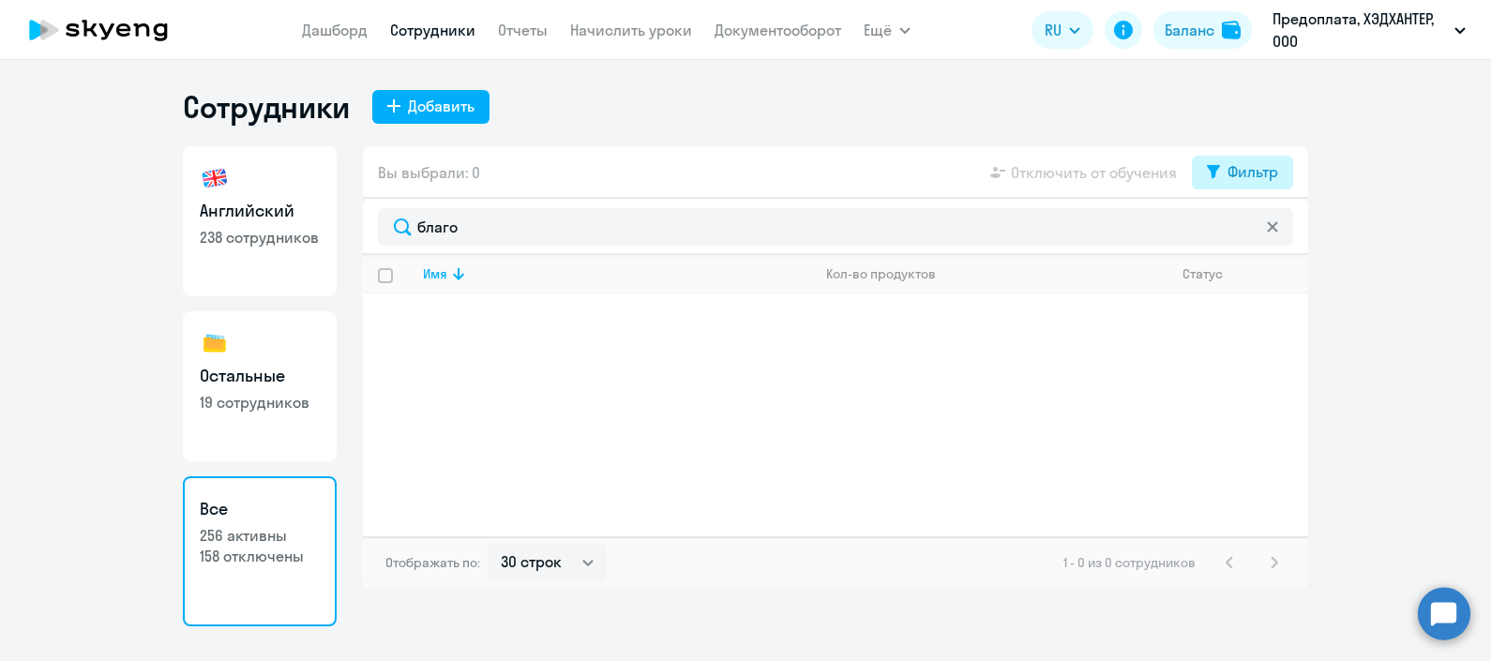
click at [1250, 169] on div "Фильтр" at bounding box center [1253, 171] width 51 height 23
click at [1268, 233] on span at bounding box center [1263, 233] width 32 height 19
click at [1247, 233] on input "checkbox" at bounding box center [1246, 232] width 1 height 1
checkbox input "true"
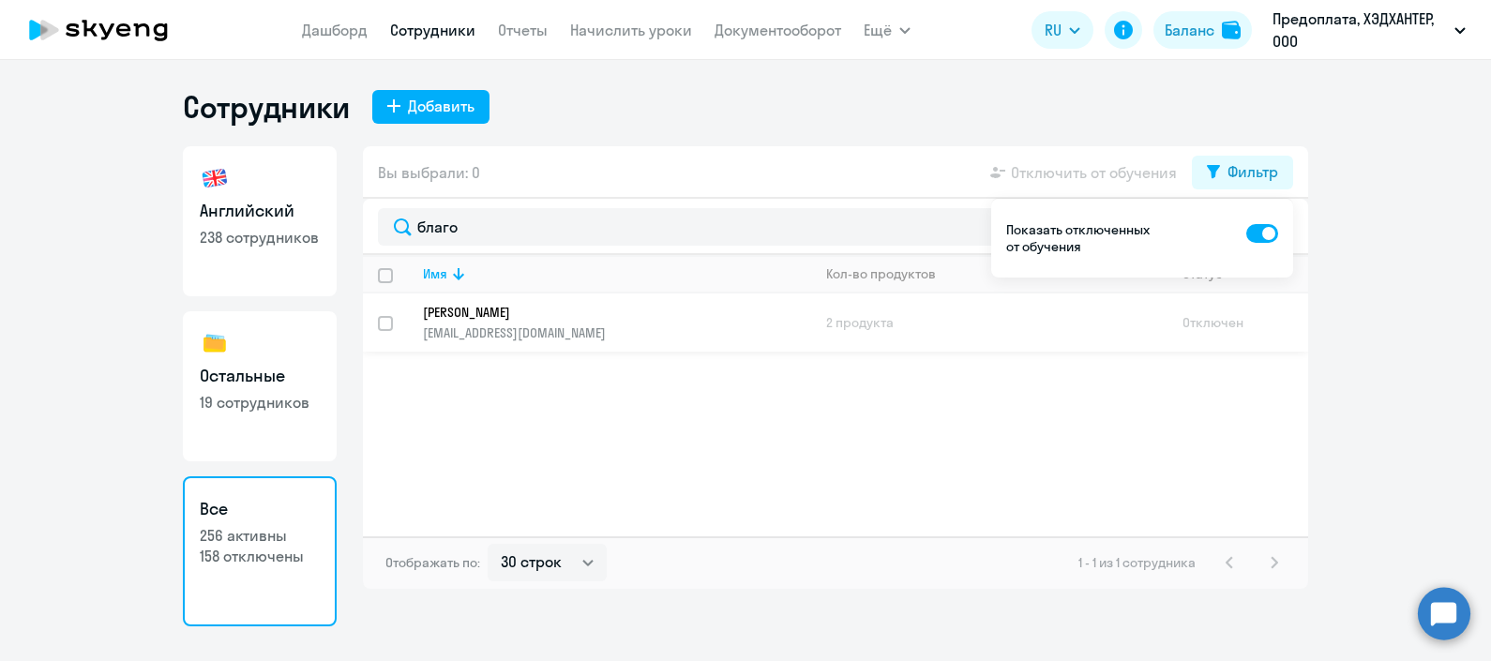
click at [378, 322] on input "select row 40661816" at bounding box center [397, 335] width 38 height 38
checkbox input "true"
click at [1004, 174] on icon at bounding box center [998, 172] width 15 height 11
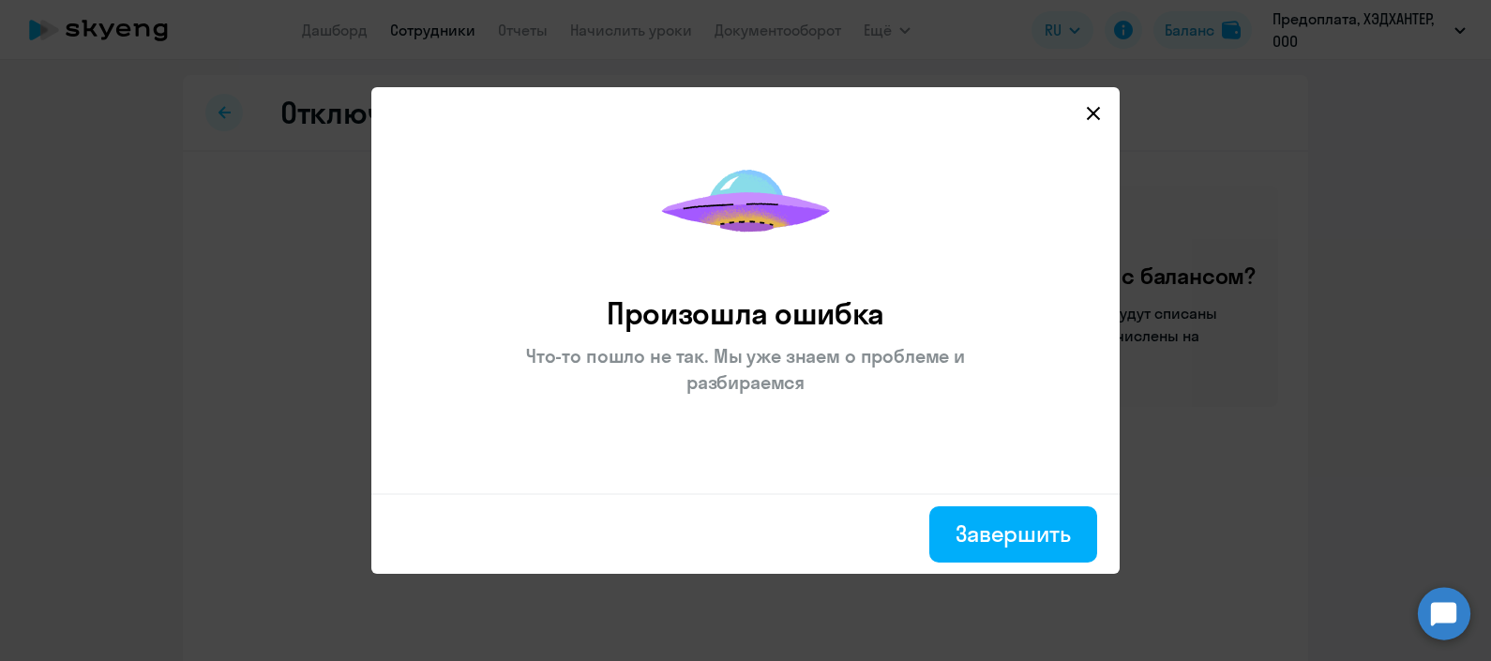
click at [1099, 109] on icon at bounding box center [1093, 113] width 15 height 15
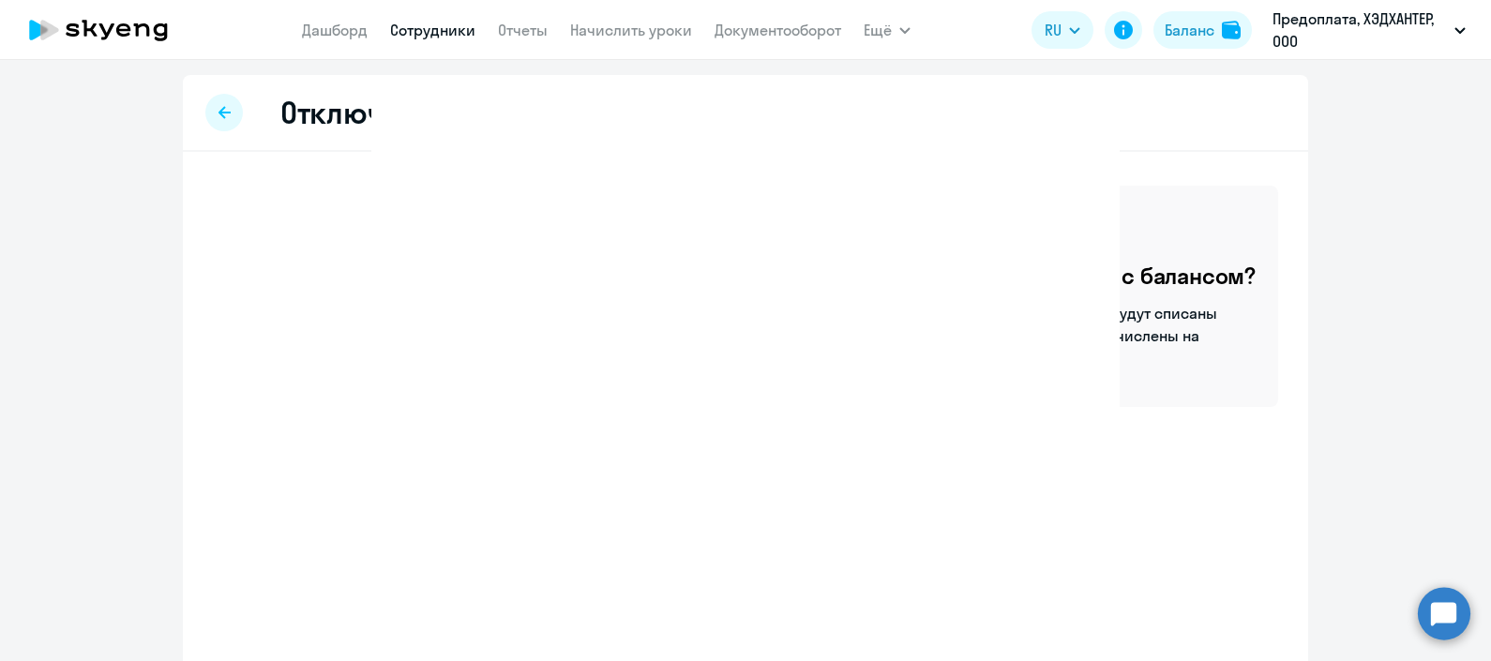
select select "30"
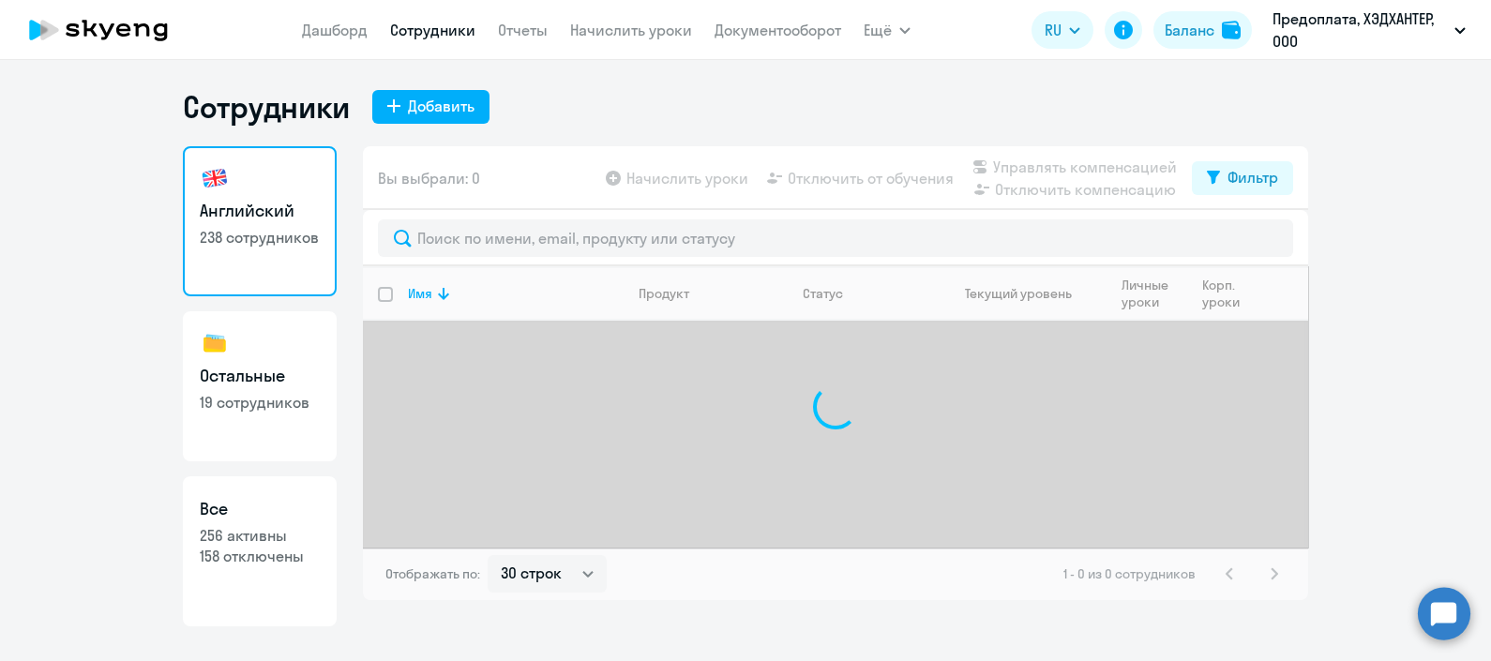
click at [249, 223] on link "Английский 238 сотрудников" at bounding box center [260, 221] width 154 height 150
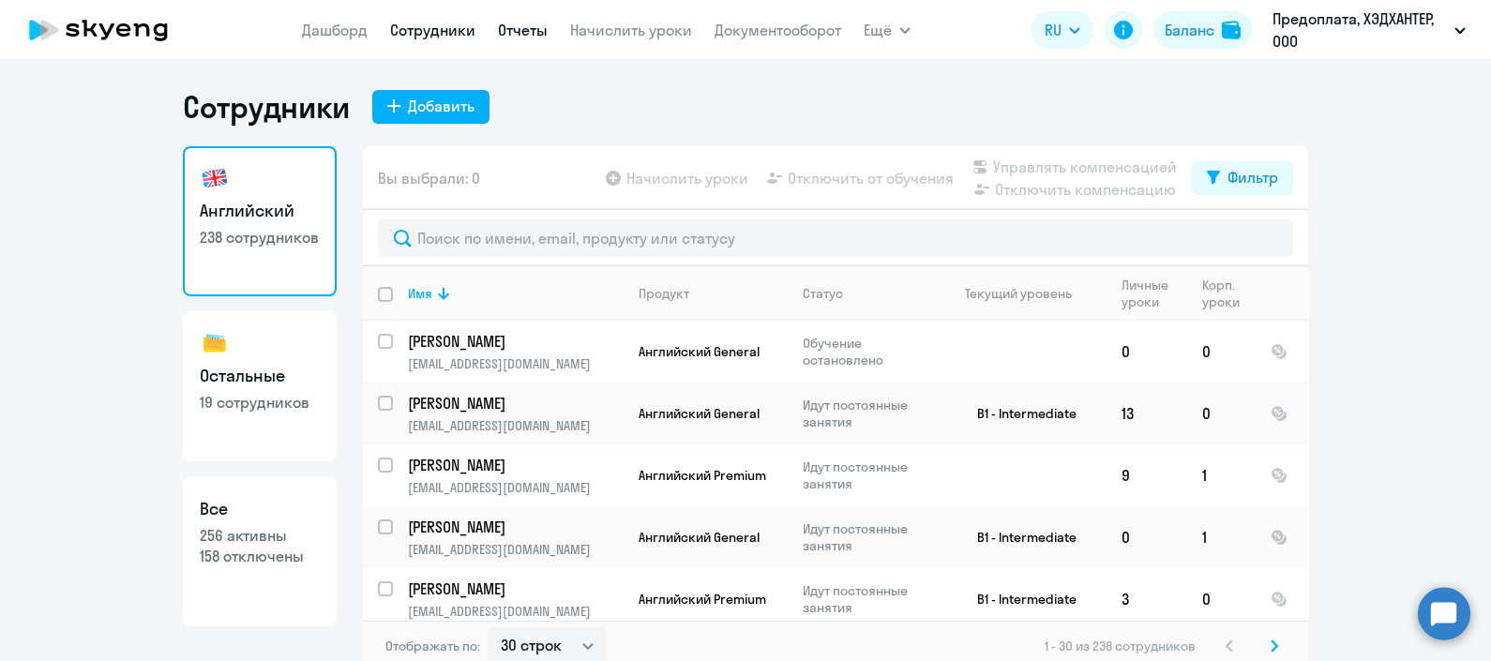
click at [519, 34] on link "Отчеты" at bounding box center [523, 30] width 50 height 19
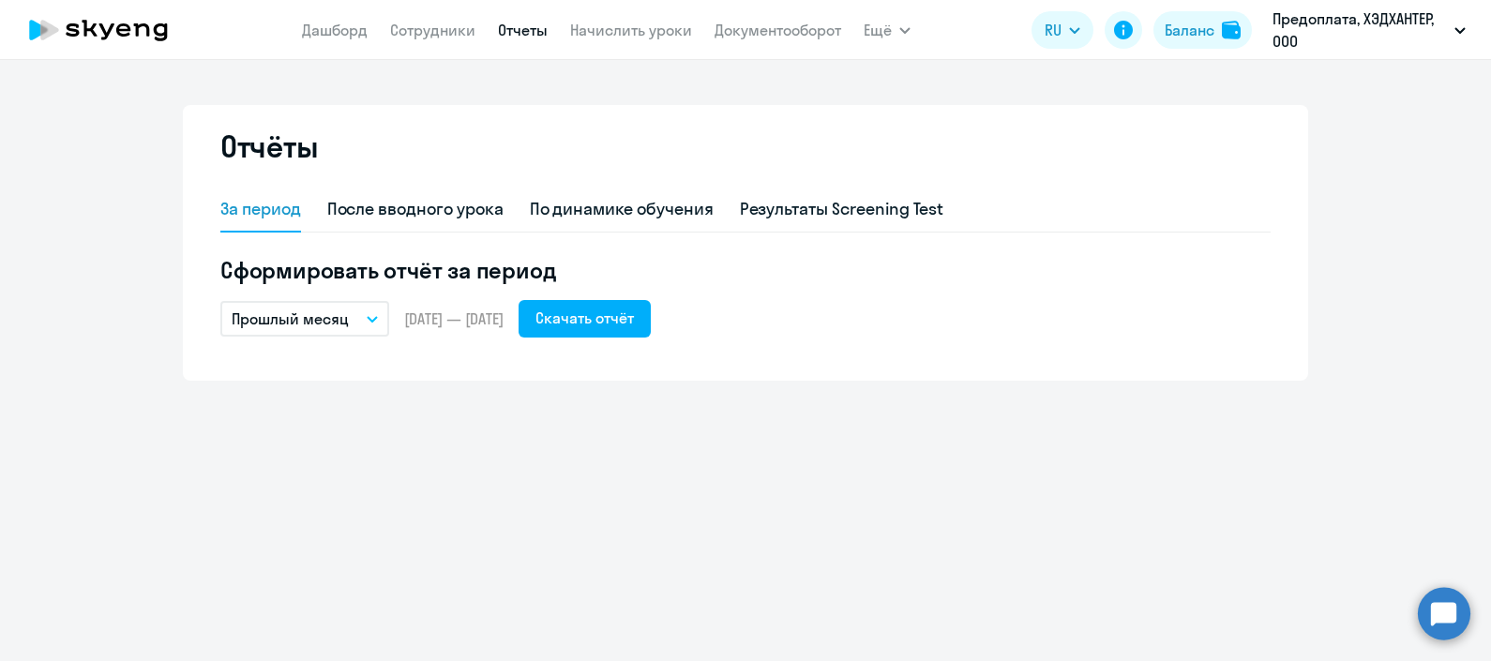
click at [373, 311] on button "Прошлый месяц" at bounding box center [304, 319] width 169 height 36
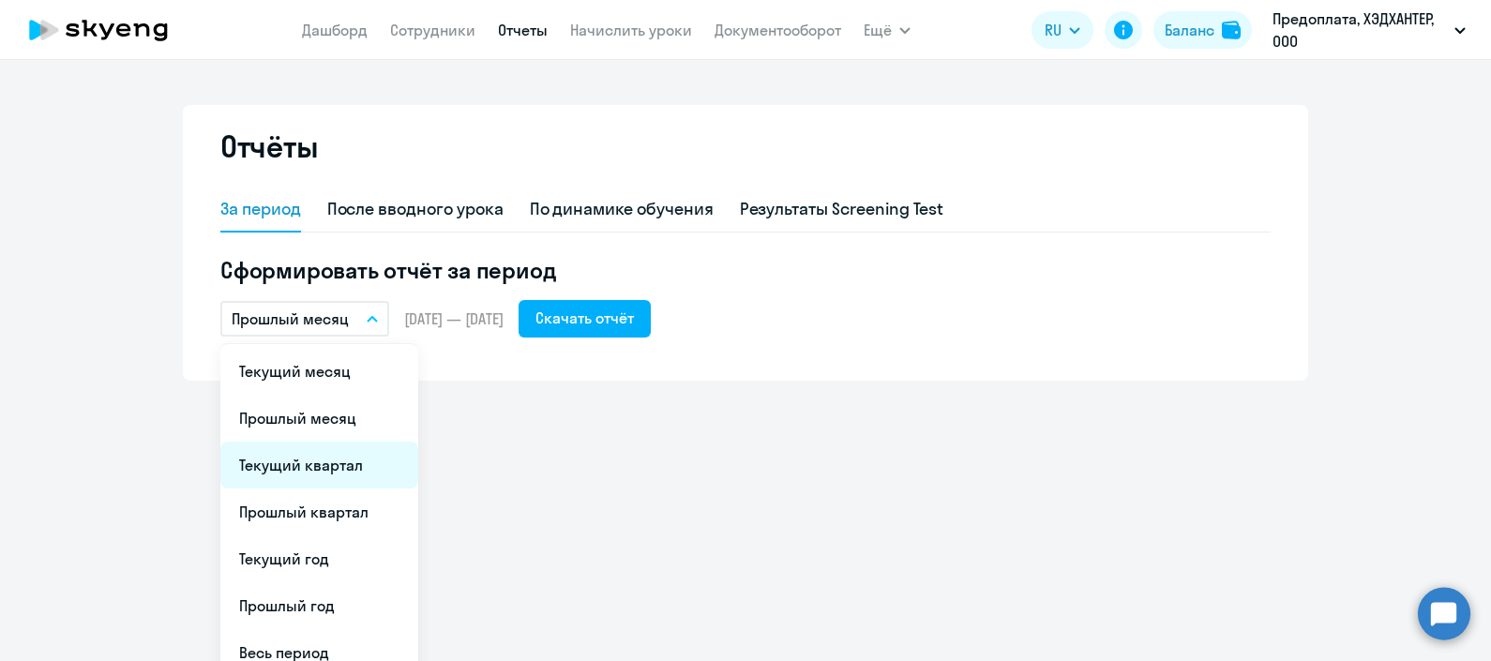
scroll to position [66, 0]
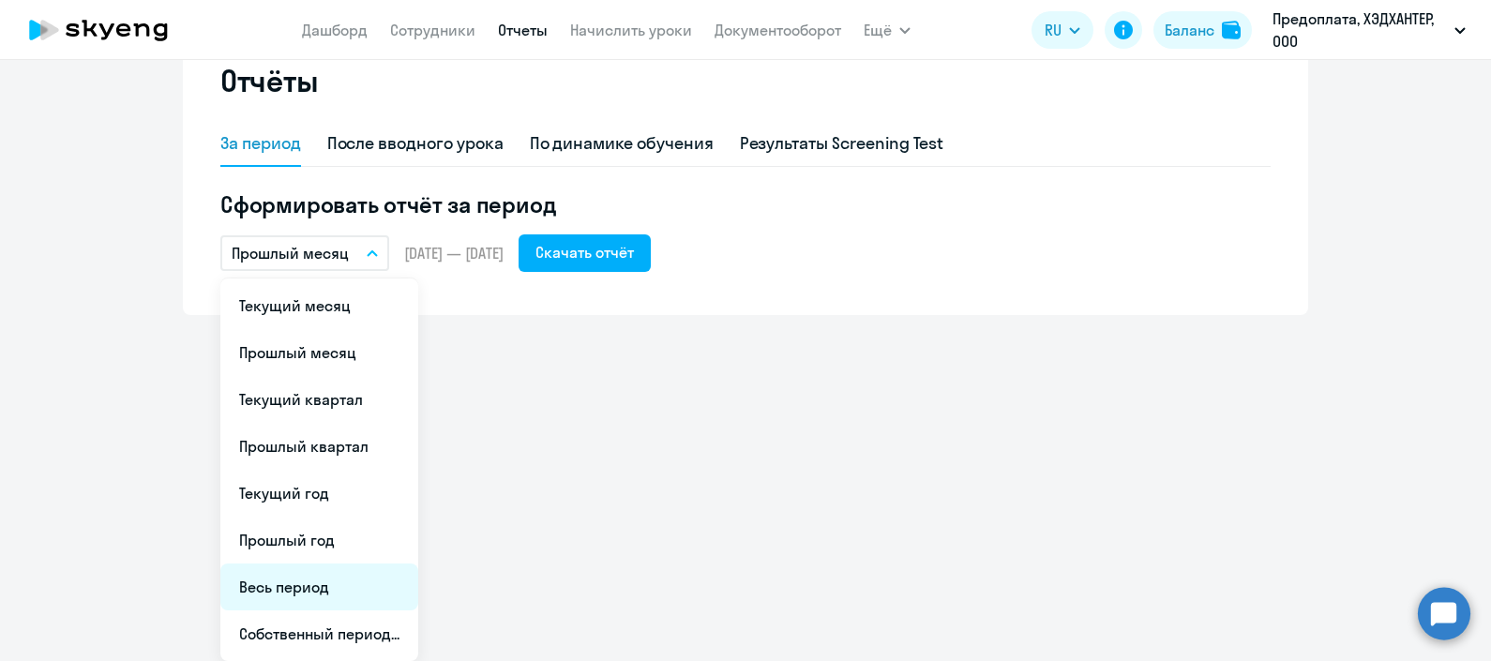
click at [307, 570] on li "Весь период" at bounding box center [319, 587] width 198 height 47
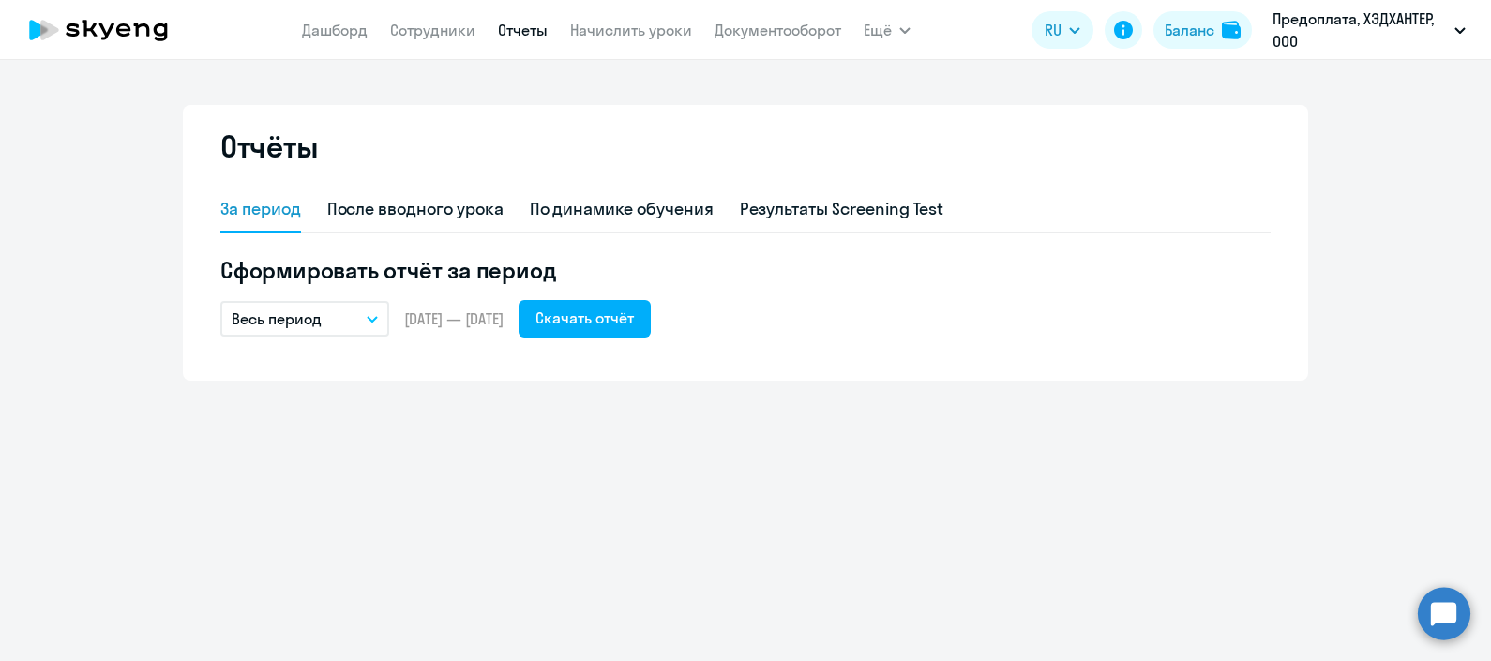
scroll to position [0, 0]
click at [628, 318] on div "Скачать отчёт" at bounding box center [585, 318] width 98 height 23
